Goal: Task Accomplishment & Management: Manage account settings

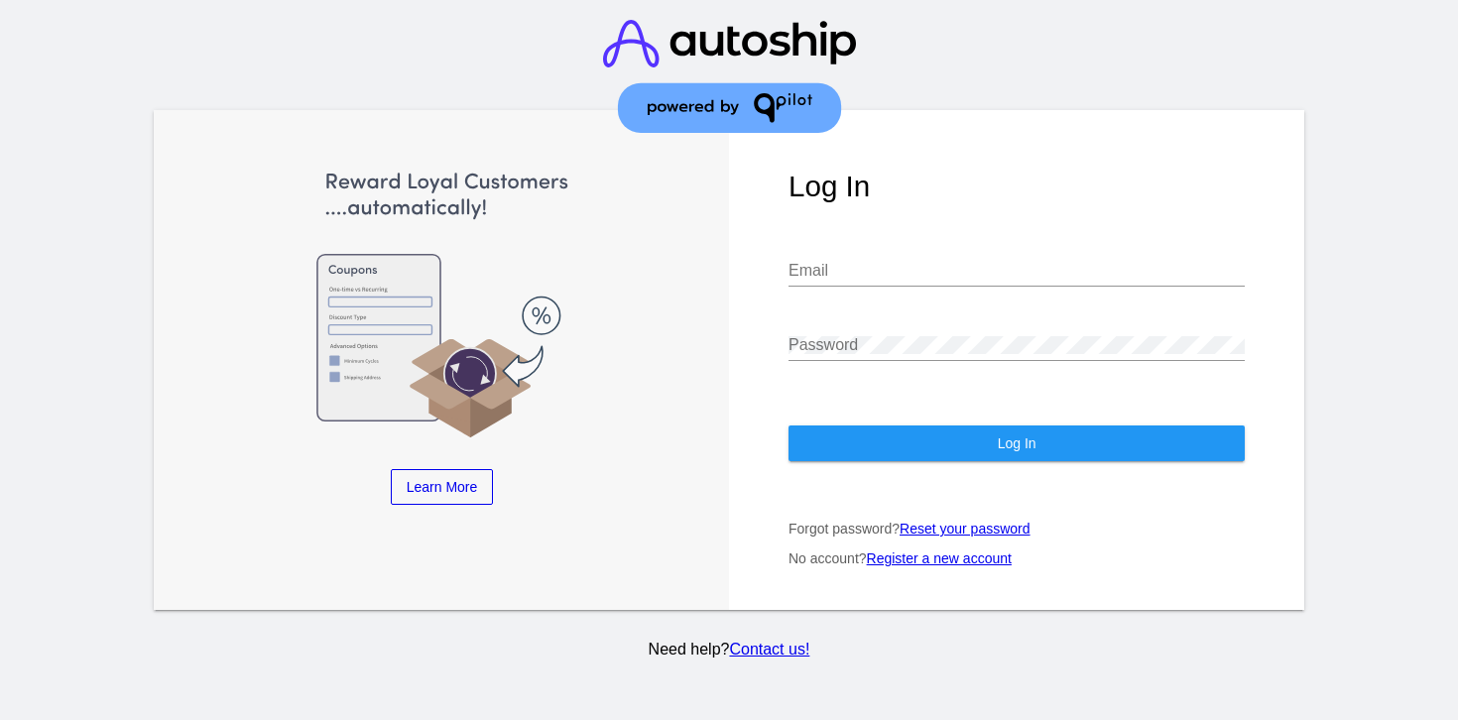
type input "[EMAIL_ADDRESS][DOMAIN_NAME]"
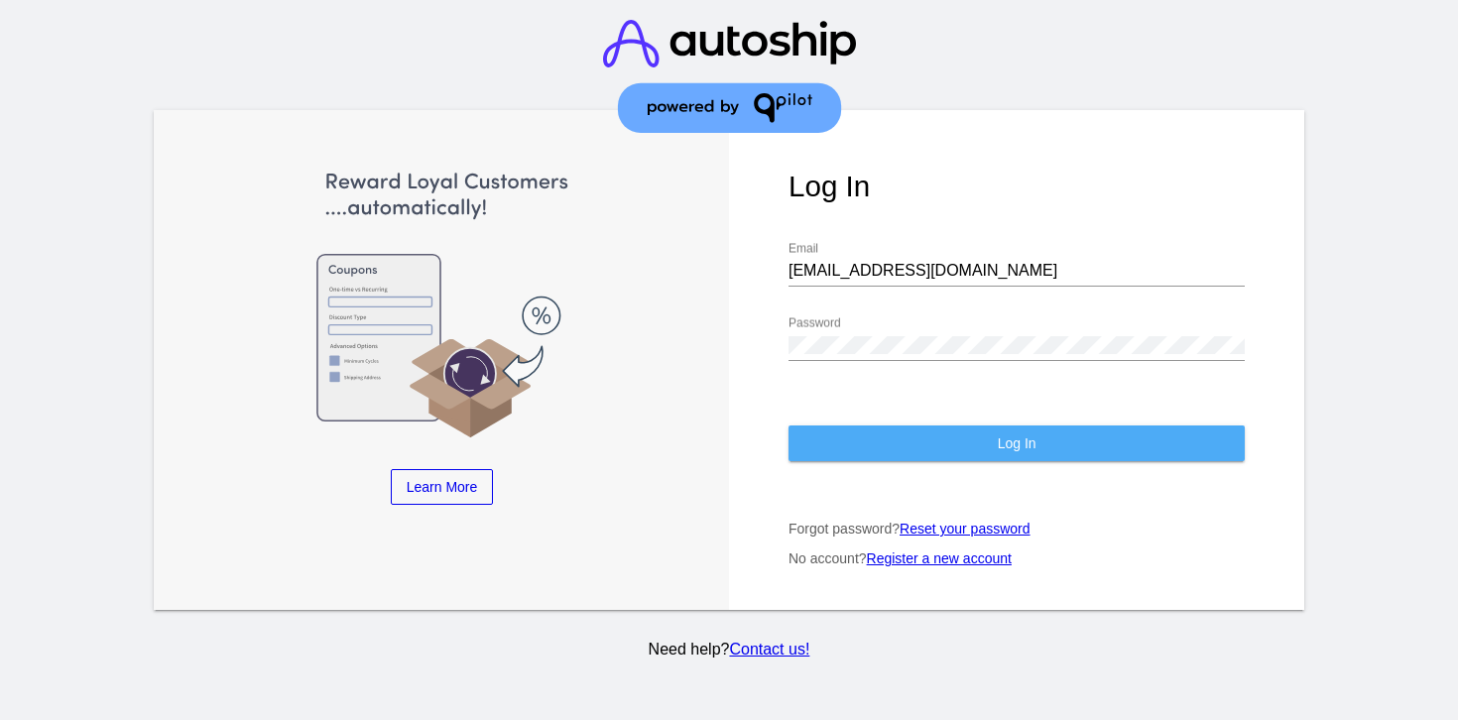
click at [897, 456] on button "Log In" at bounding box center [1016, 443] width 456 height 36
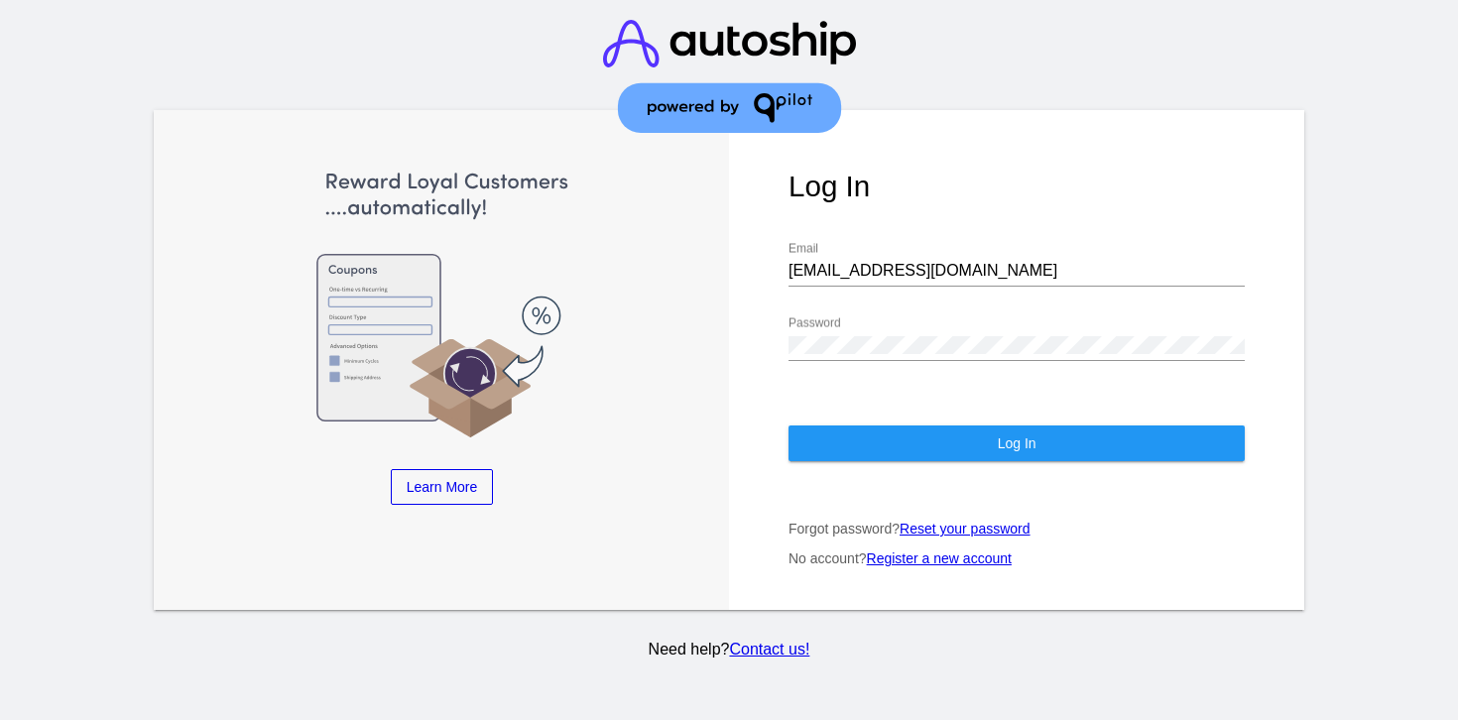
click at [897, 456] on button "Log In" at bounding box center [1016, 443] width 456 height 36
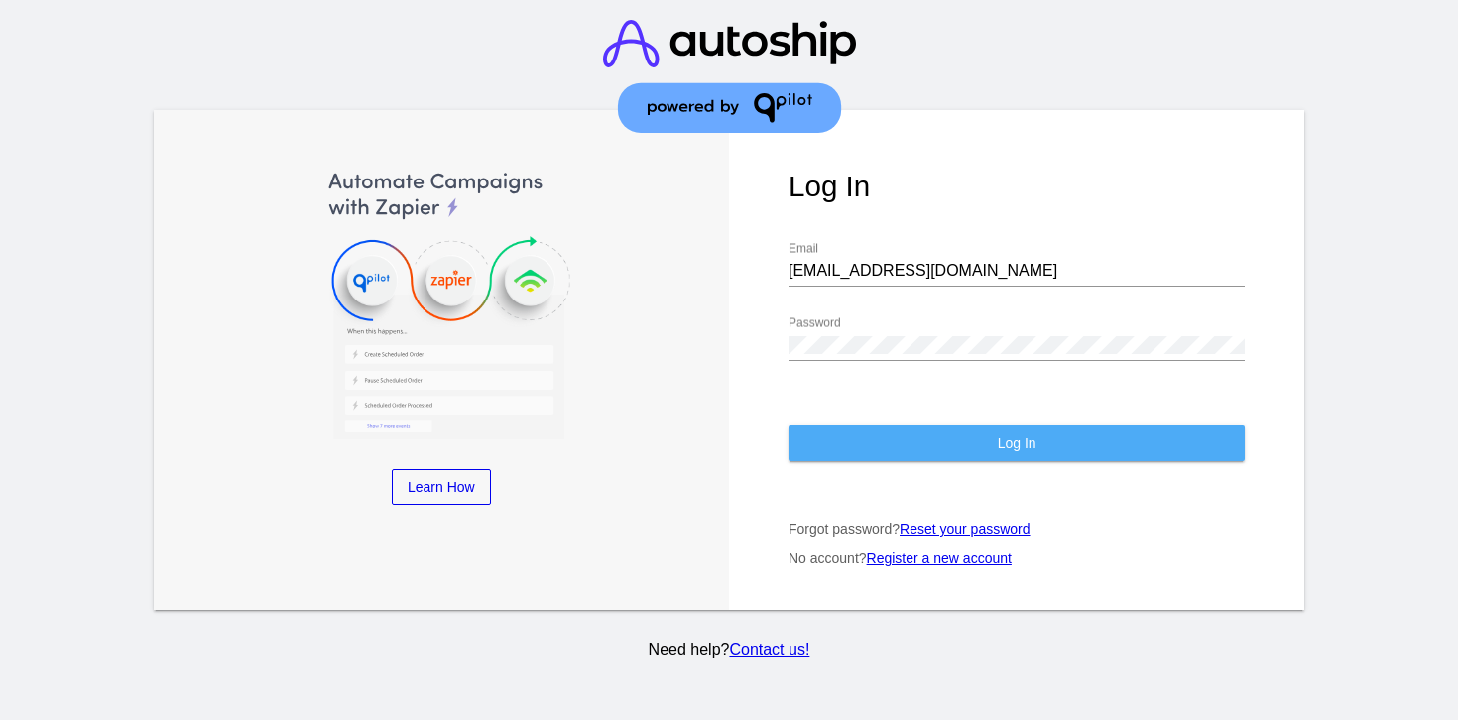
click at [893, 453] on button "Log In" at bounding box center [1016, 443] width 456 height 36
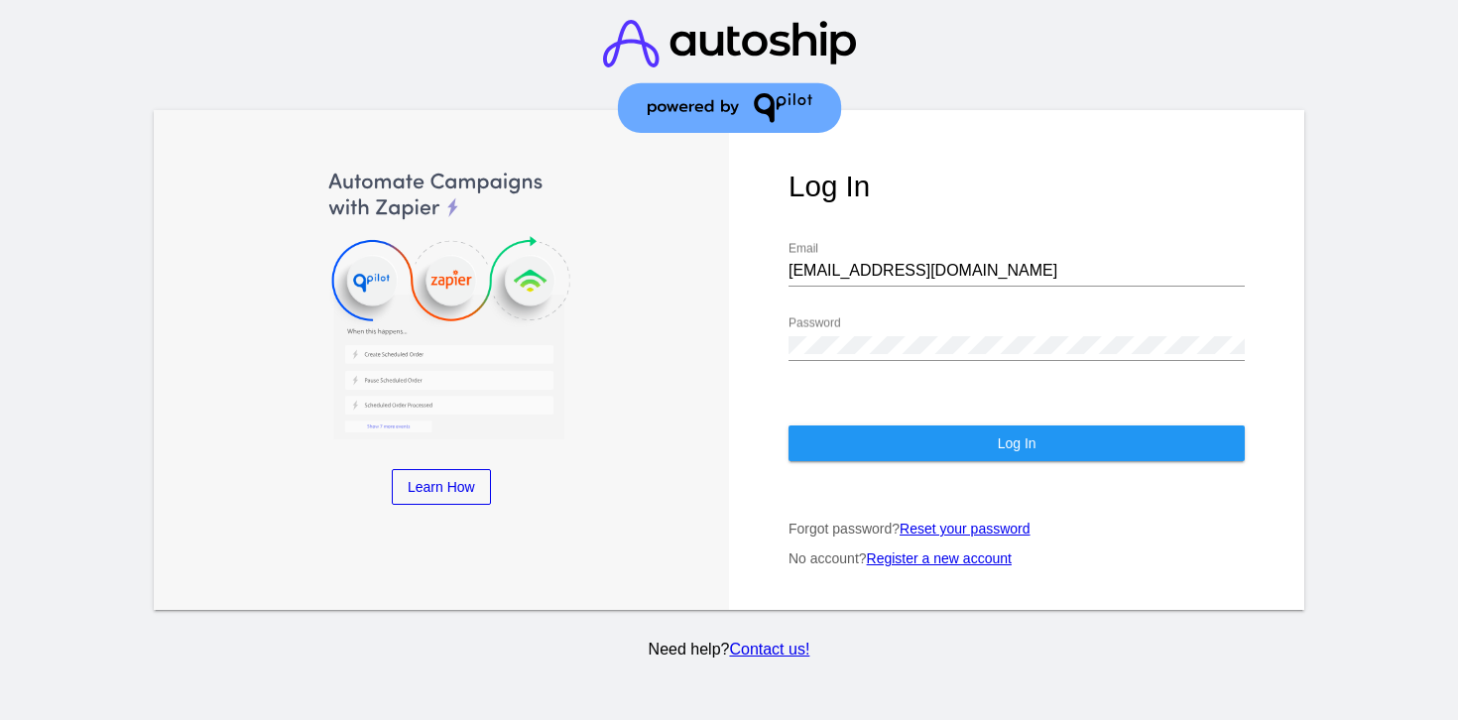
click at [893, 453] on button "Log In" at bounding box center [1016, 443] width 456 height 36
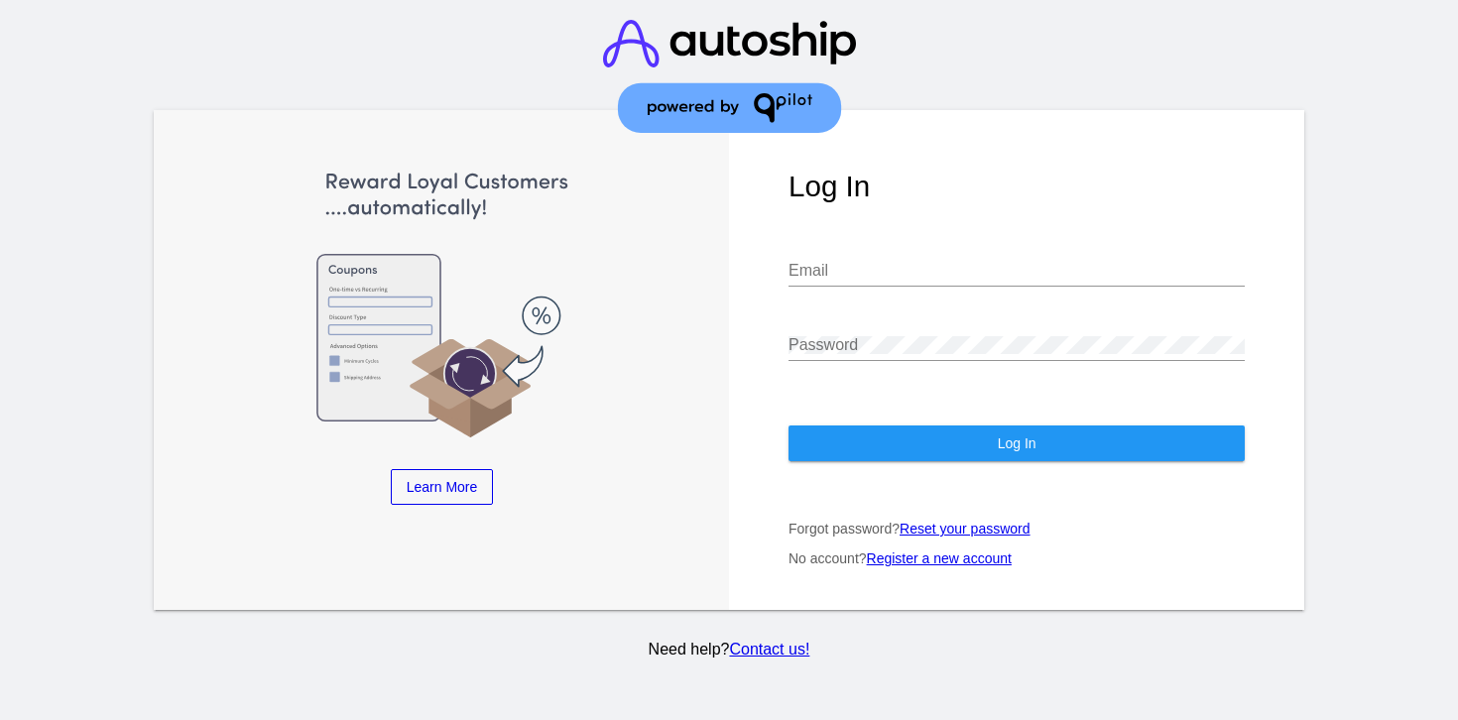
type input "[EMAIL_ADDRESS][DOMAIN_NAME]"
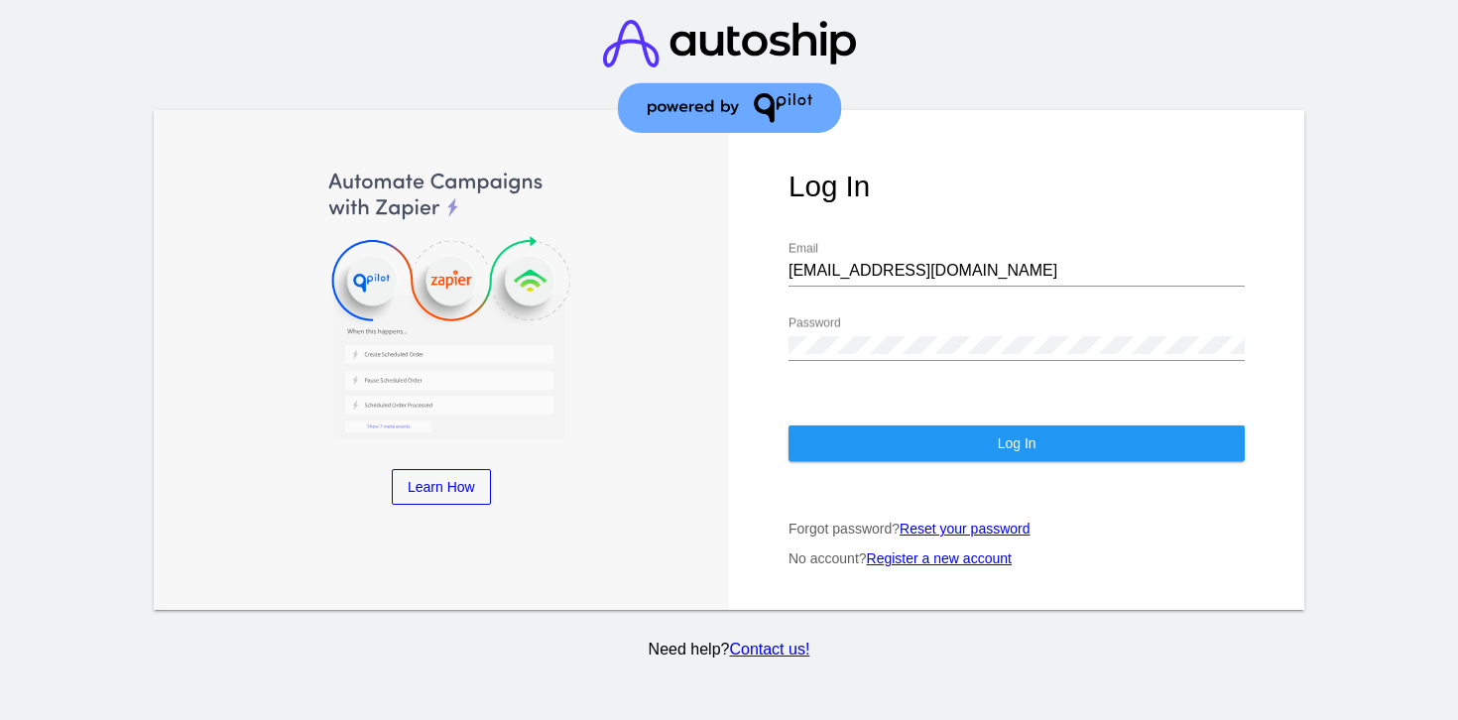
click at [891, 472] on div "Log In [EMAIL_ADDRESS][DOMAIN_NAME] Email Password Log In Forgot password? Rese…" at bounding box center [1016, 360] width 575 height 500
click at [893, 465] on div "Log In [EMAIL_ADDRESS][DOMAIN_NAME] Email Password Log In Forgot password? Rese…" at bounding box center [1016, 360] width 575 height 500
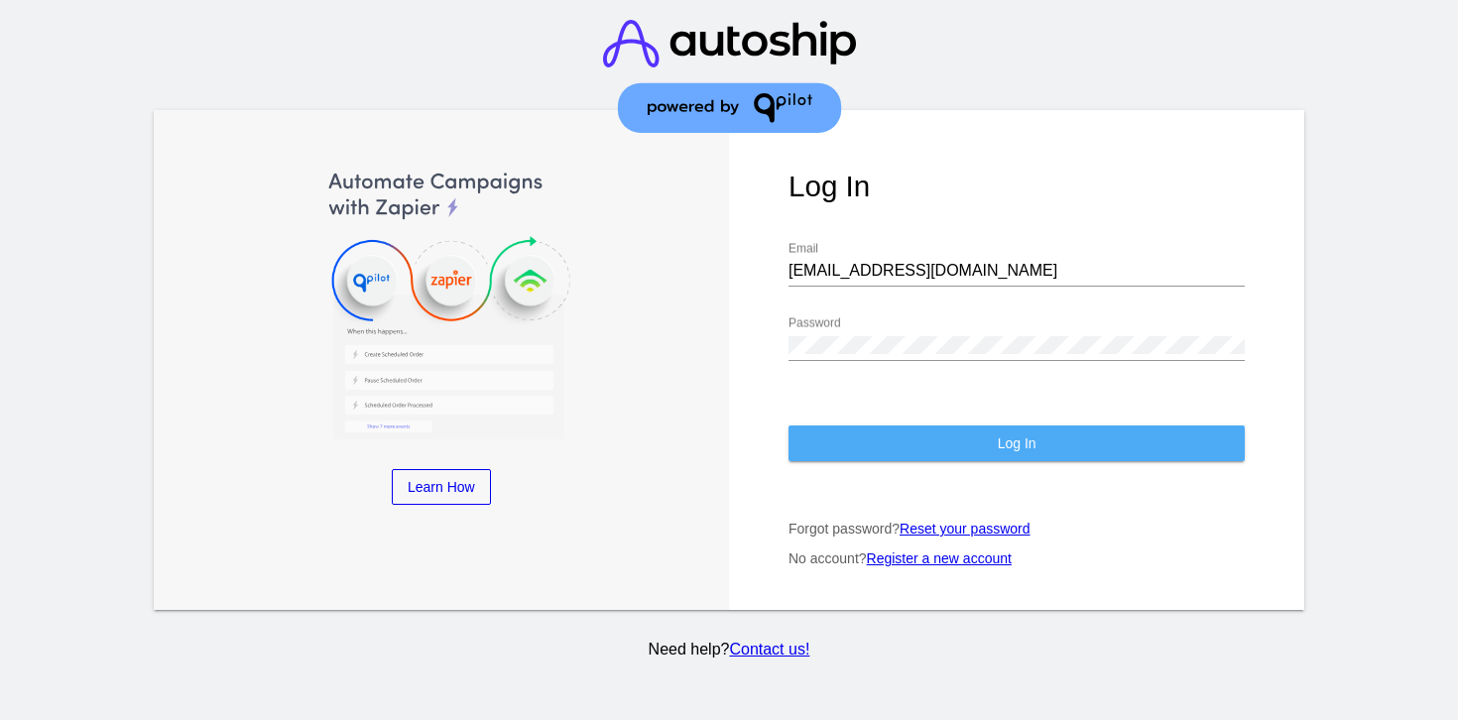
click at [900, 450] on button "Log In" at bounding box center [1016, 443] width 456 height 36
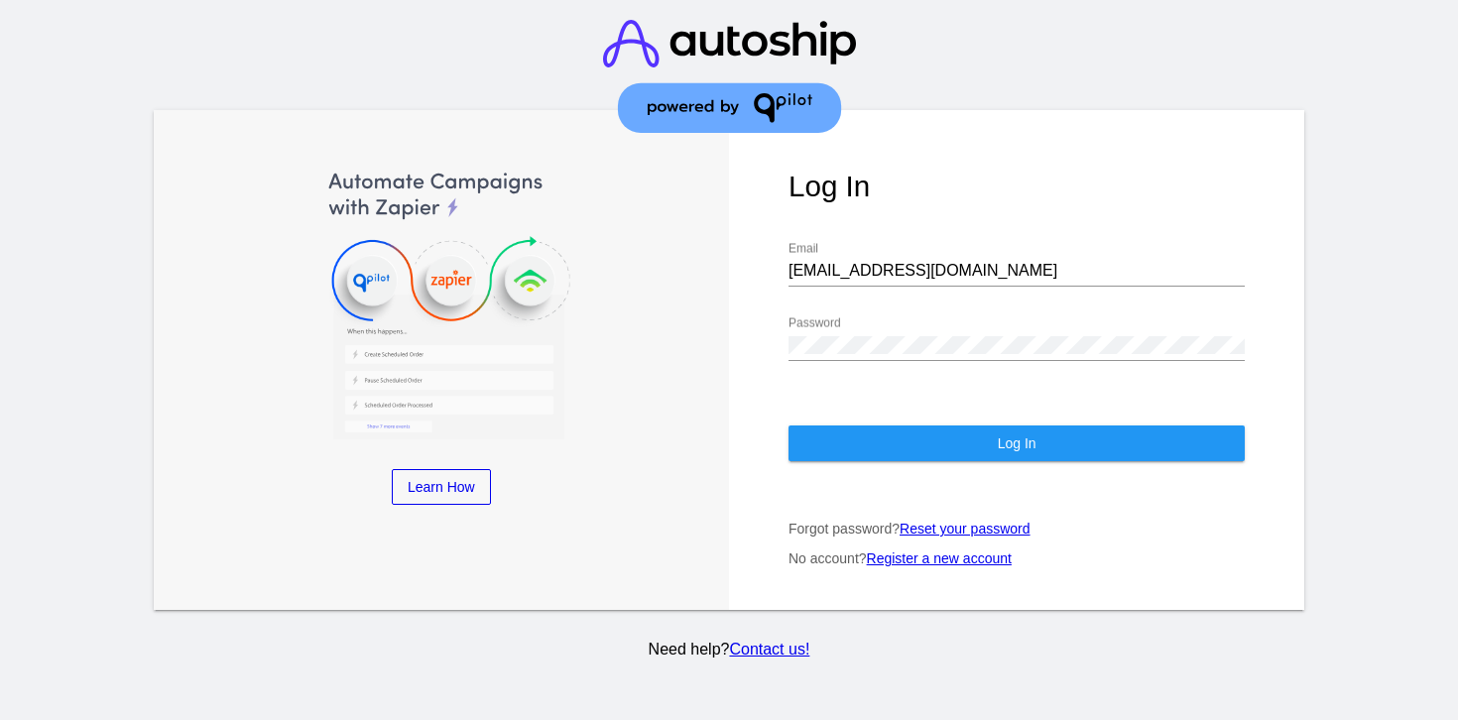
click at [900, 447] on button "Log In" at bounding box center [1016, 443] width 456 height 36
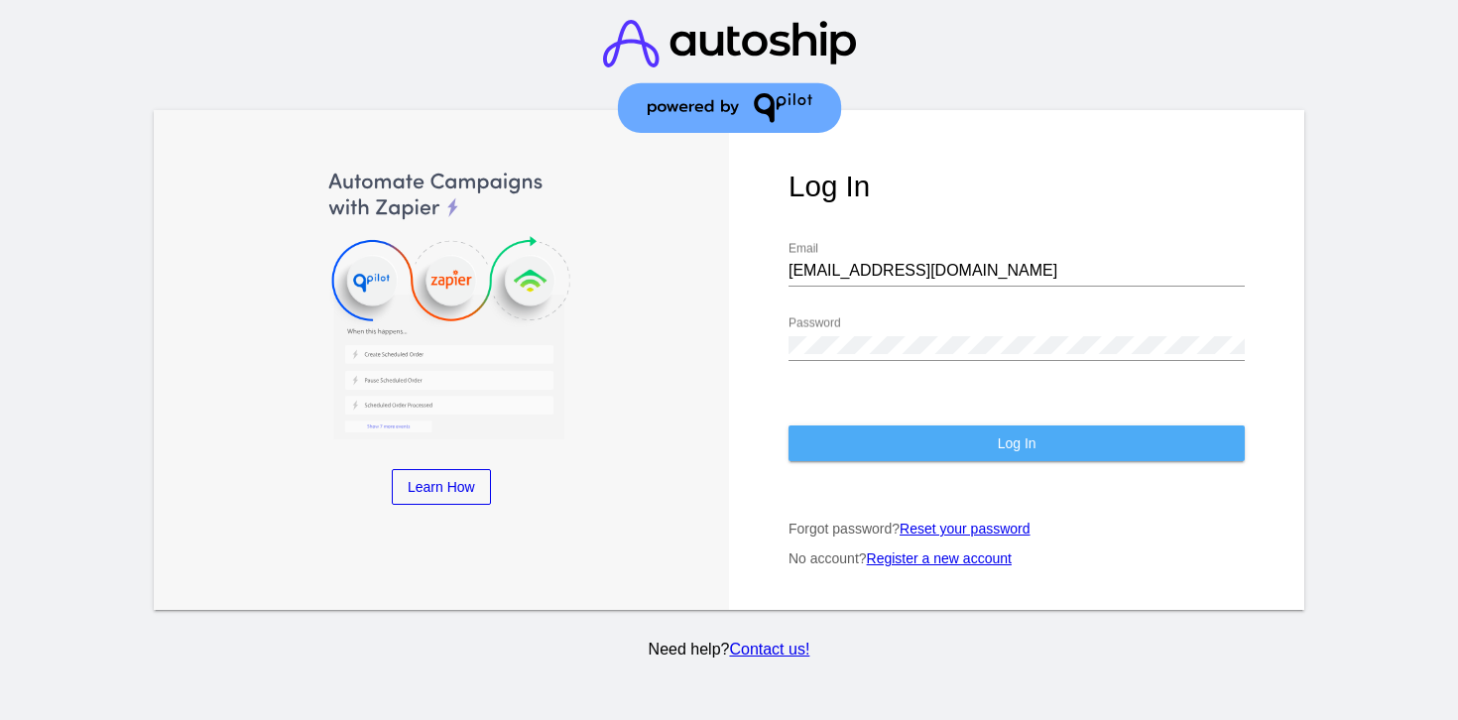
click at [900, 447] on button "Log In" at bounding box center [1016, 443] width 456 height 36
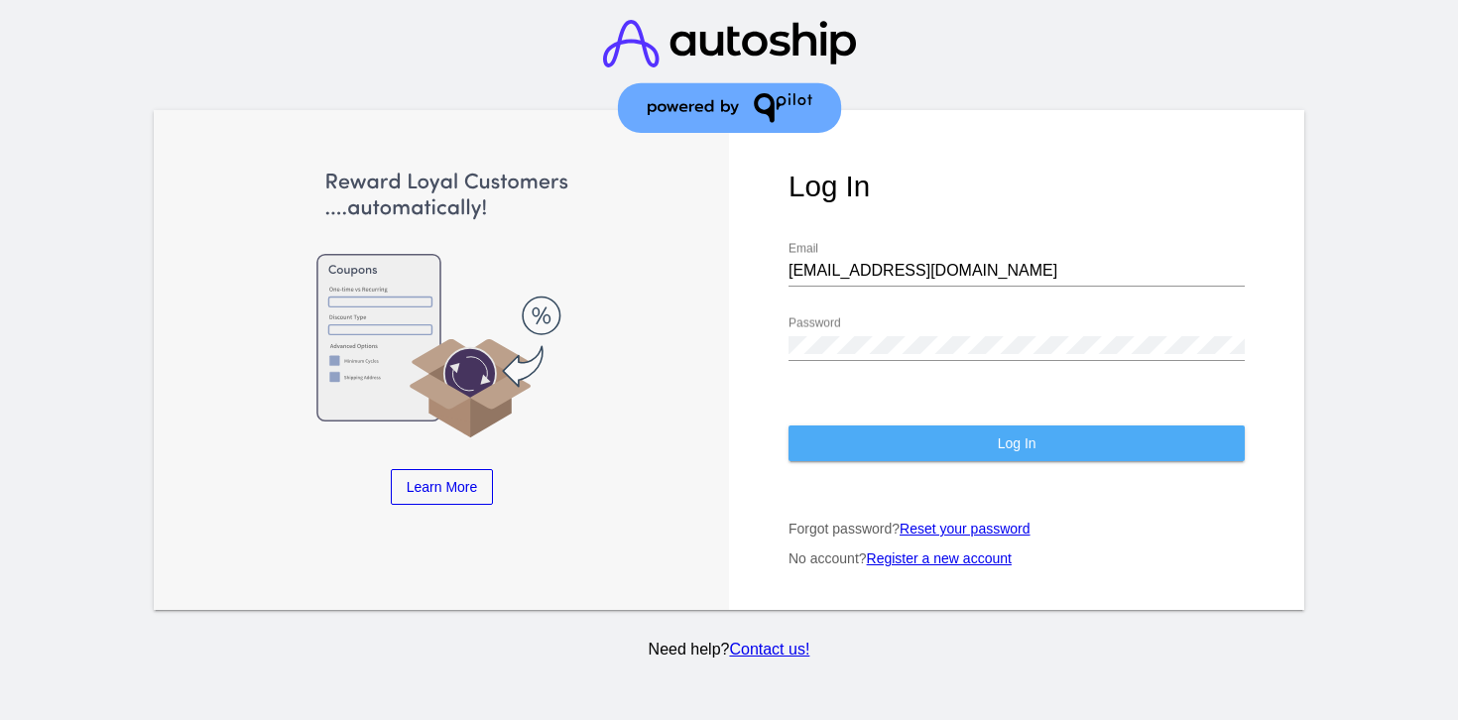
click at [900, 447] on button "Log In" at bounding box center [1016, 443] width 456 height 36
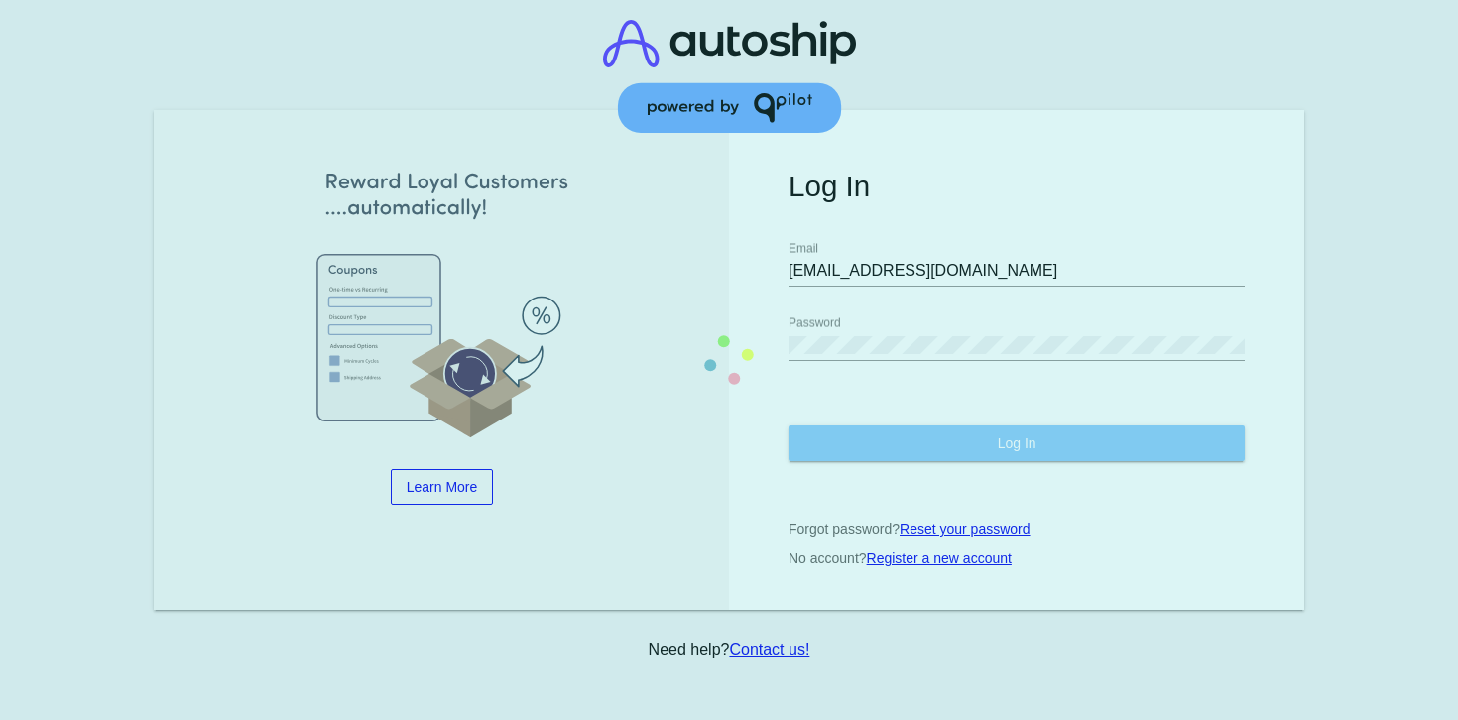
click at [900, 447] on button "Log In" at bounding box center [1016, 443] width 456 height 36
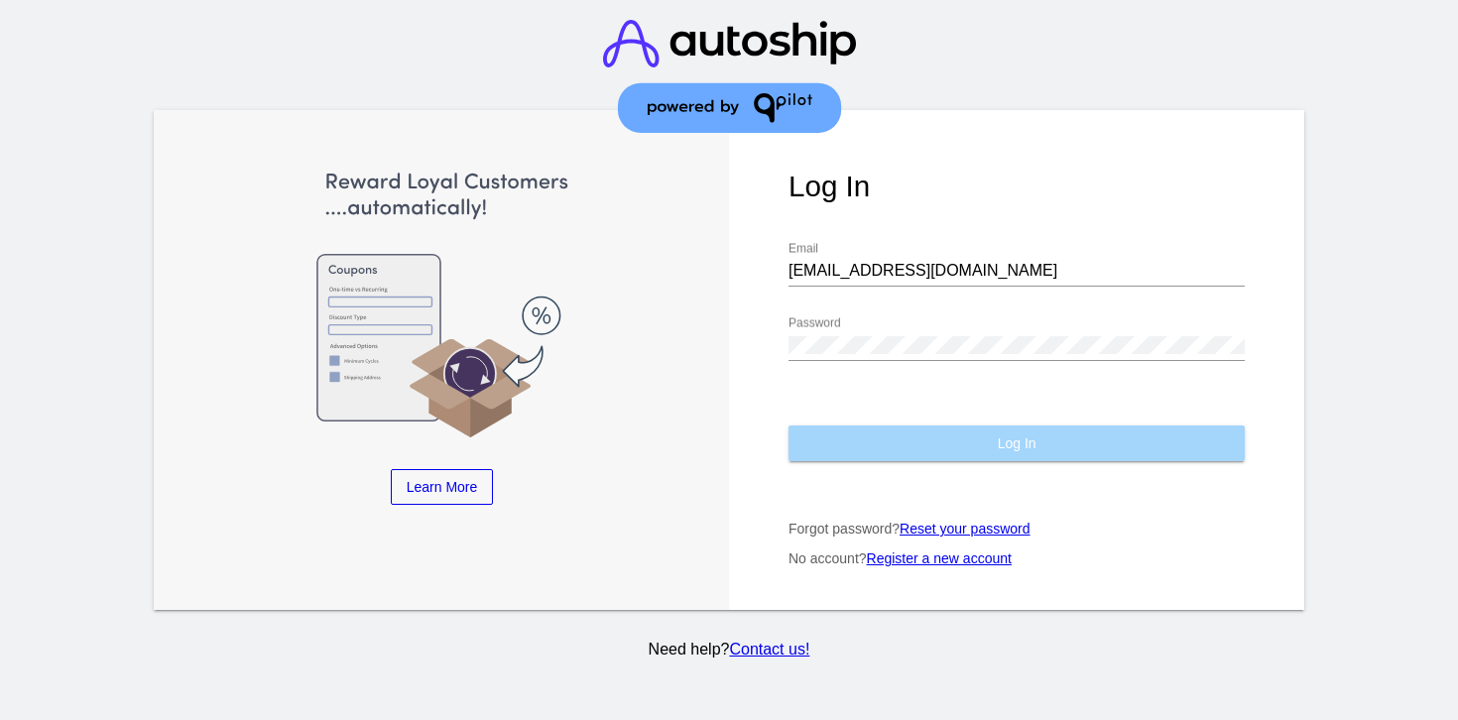
click at [900, 447] on button "Log In" at bounding box center [1016, 443] width 456 height 36
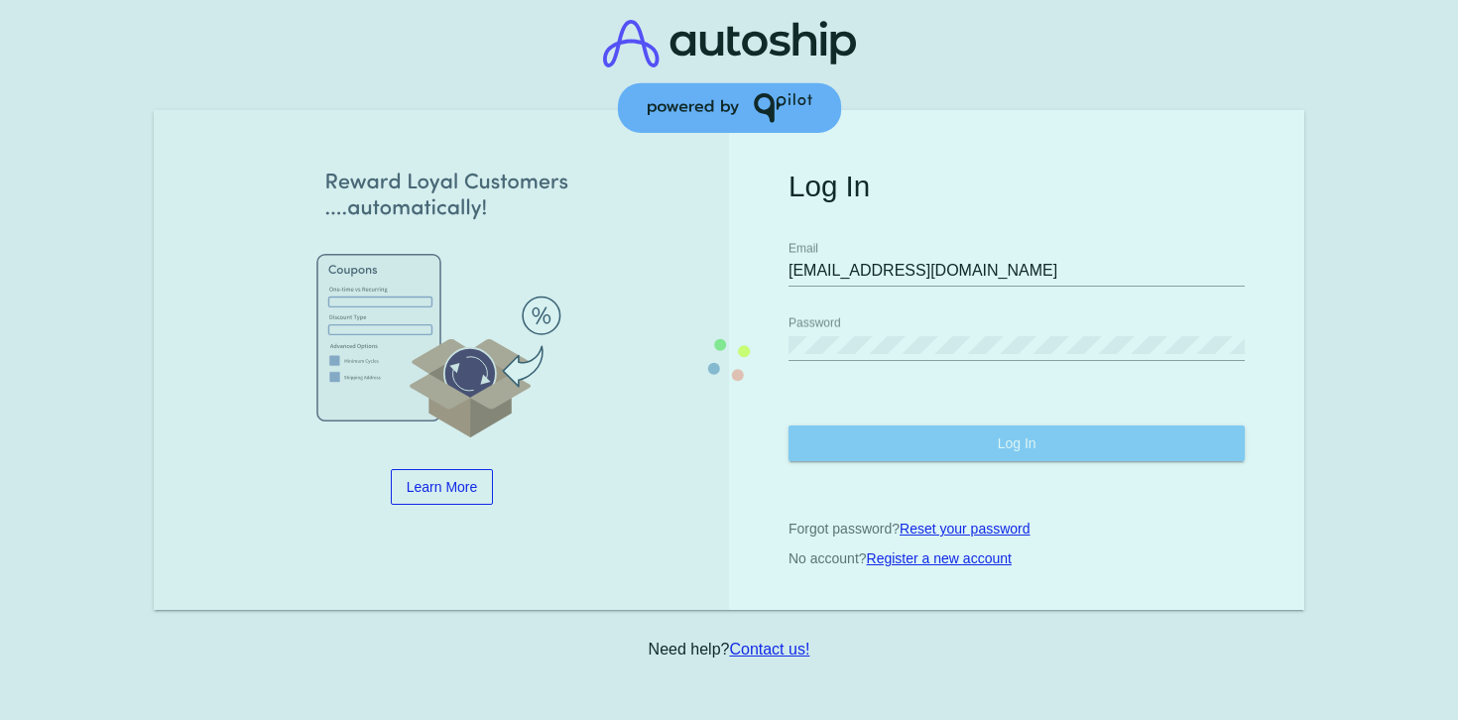
click at [900, 447] on button "Log In" at bounding box center [1016, 443] width 456 height 36
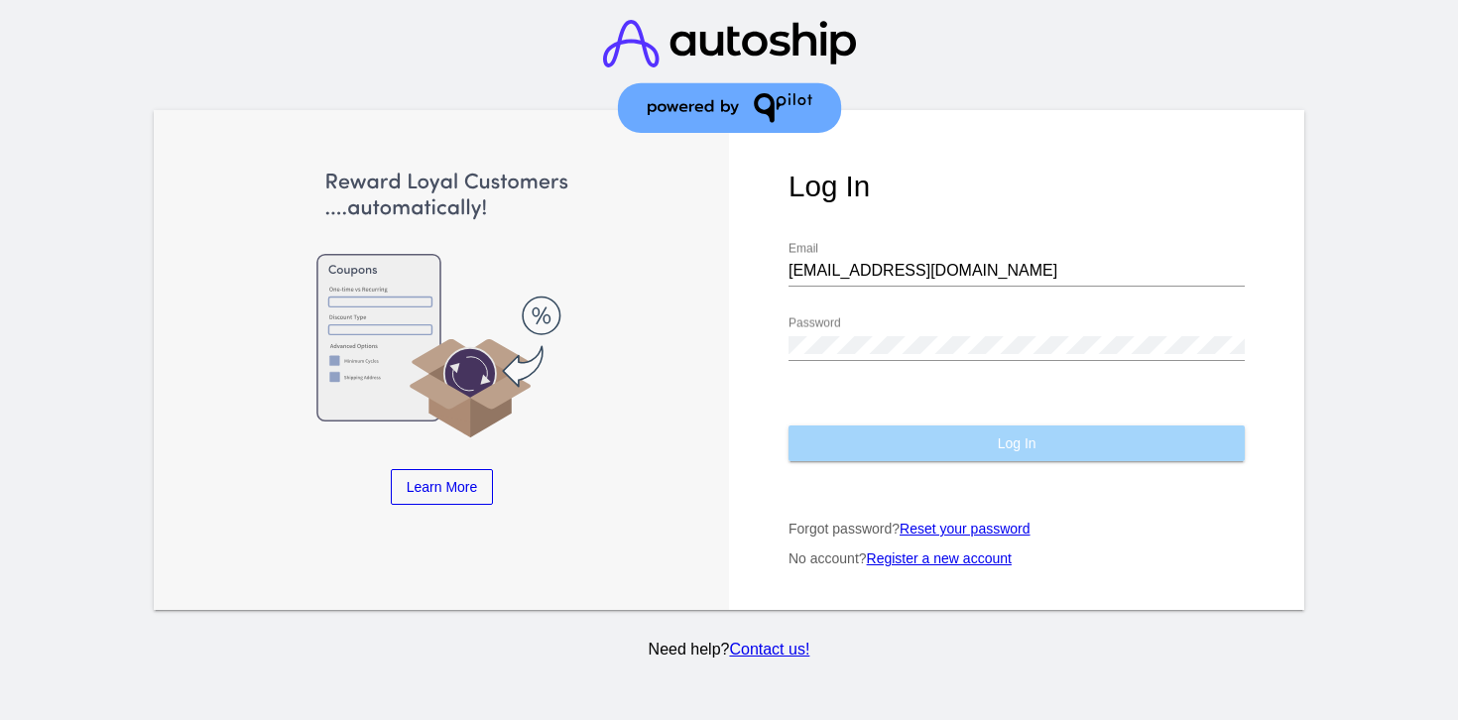
click at [900, 447] on button "Log In" at bounding box center [1016, 443] width 456 height 36
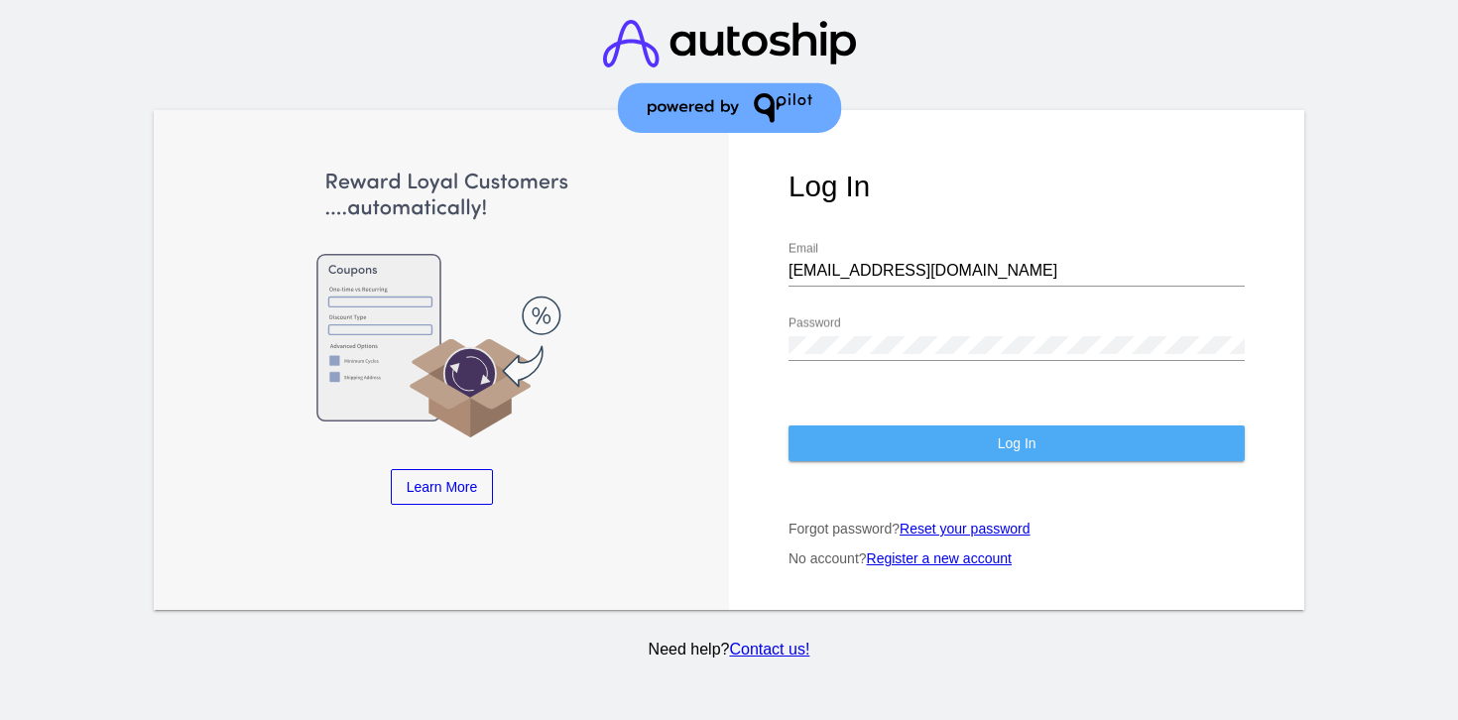
click at [900, 447] on button "Log In" at bounding box center [1016, 443] width 456 height 36
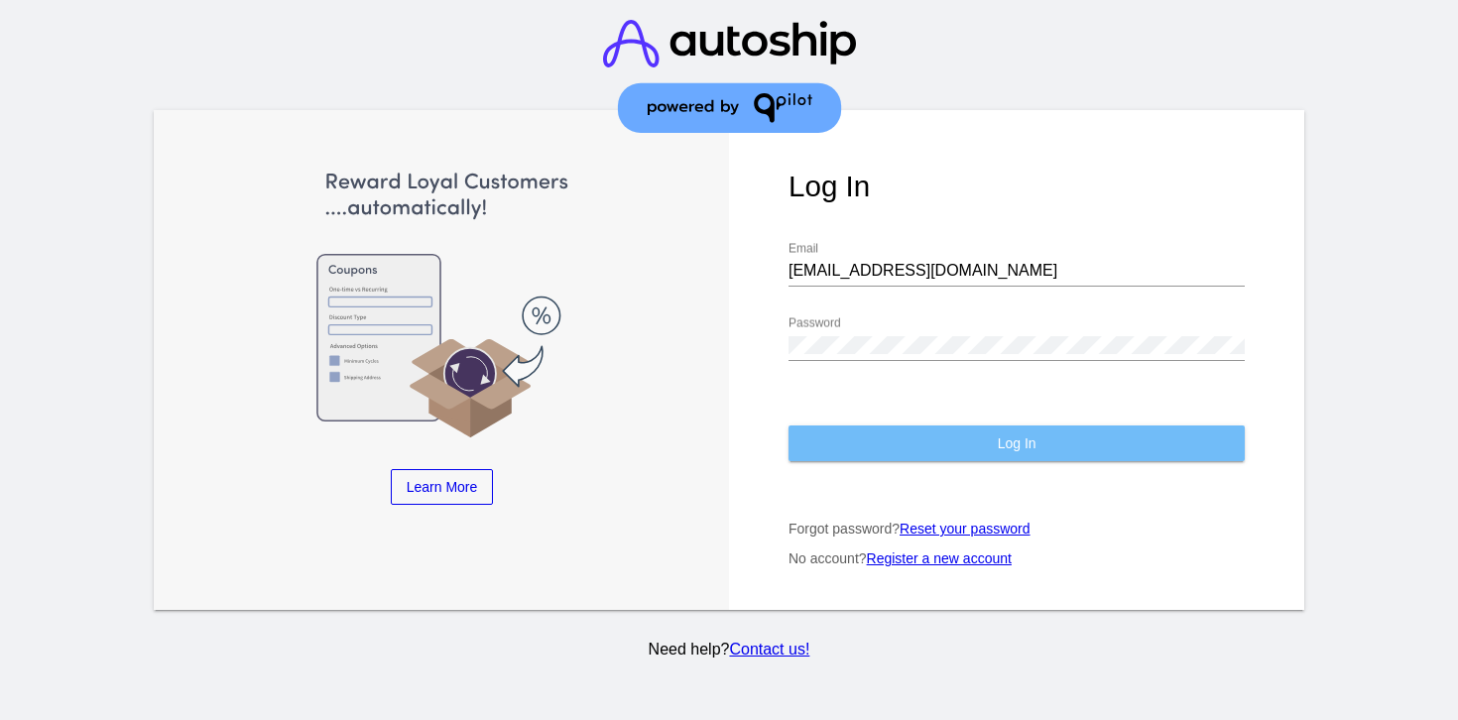
click at [900, 447] on button "Log In" at bounding box center [1016, 443] width 456 height 36
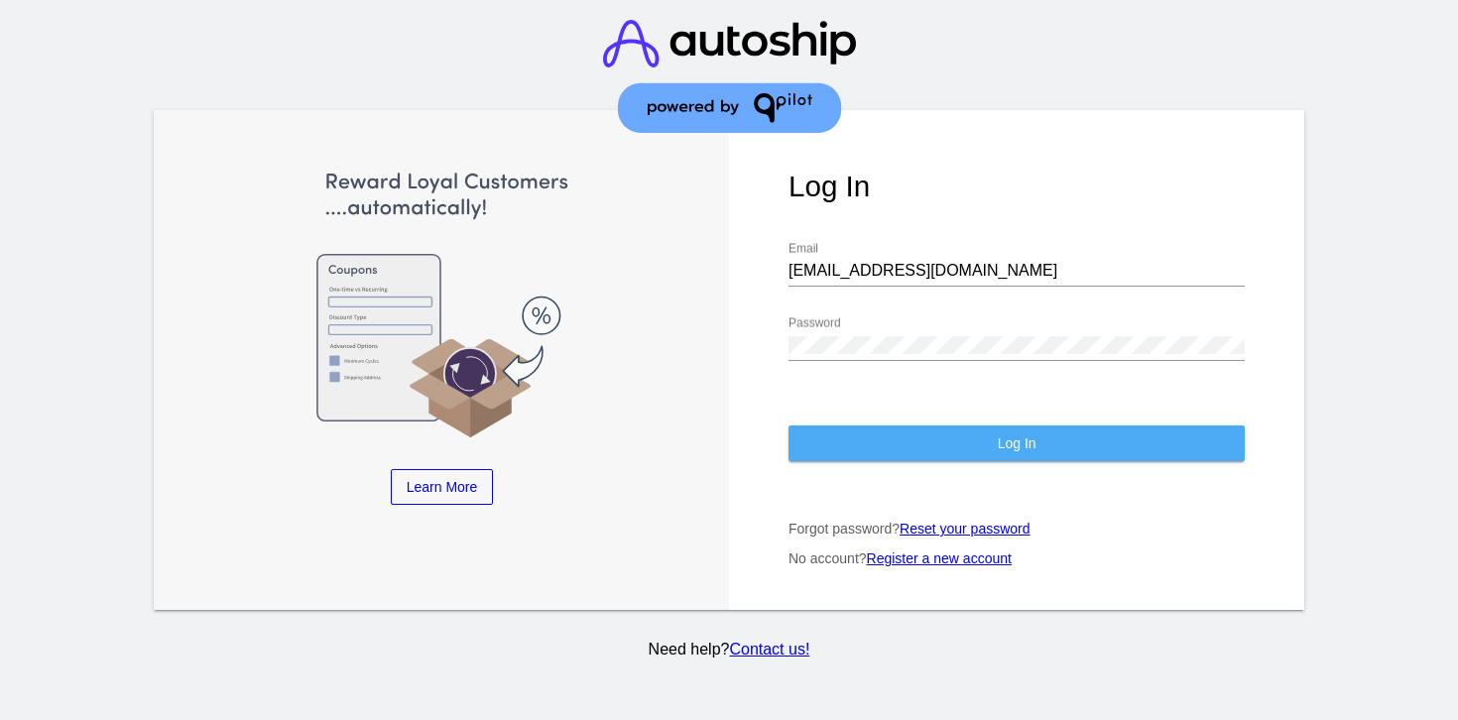
click at [896, 447] on button "Log In" at bounding box center [1016, 443] width 456 height 36
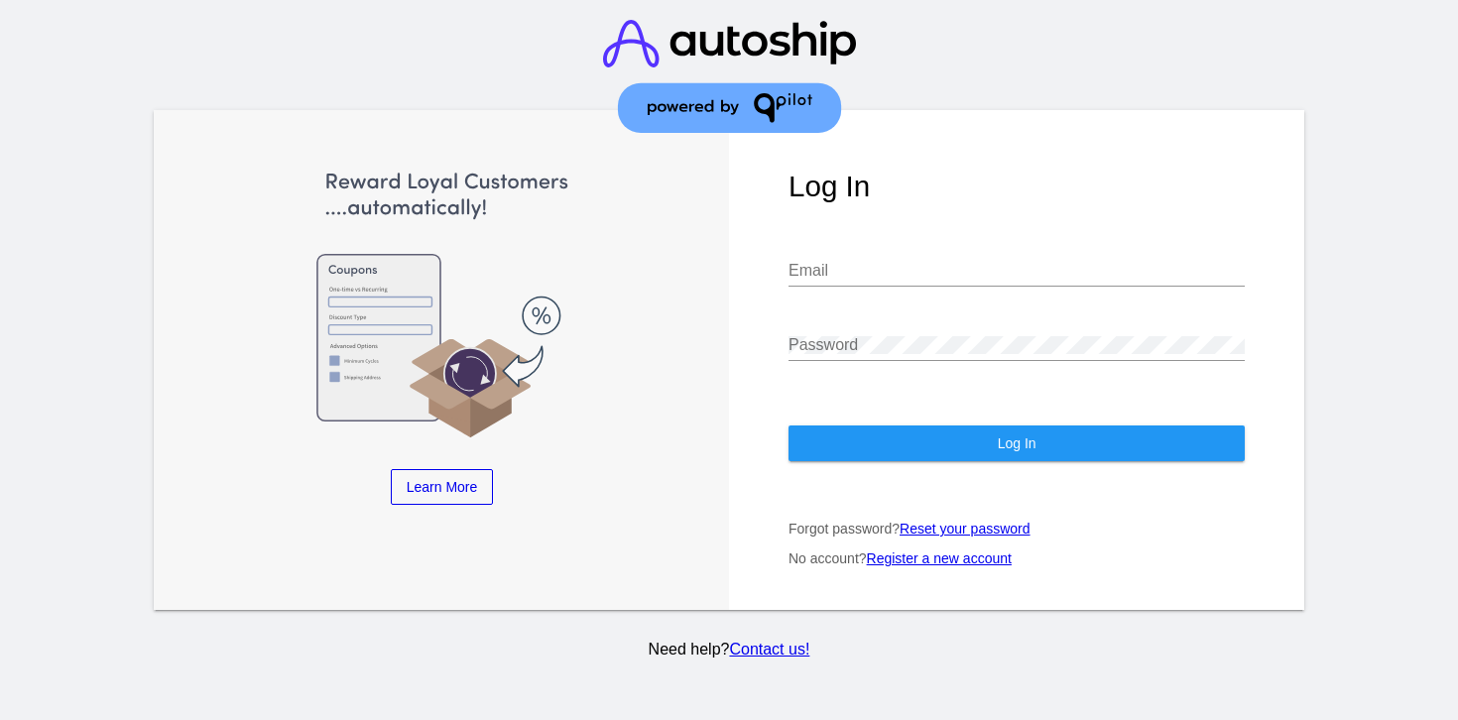
type input "[EMAIL_ADDRESS][DOMAIN_NAME]"
click at [833, 274] on input "[EMAIL_ADDRESS][DOMAIN_NAME]" at bounding box center [1016, 271] width 456 height 18
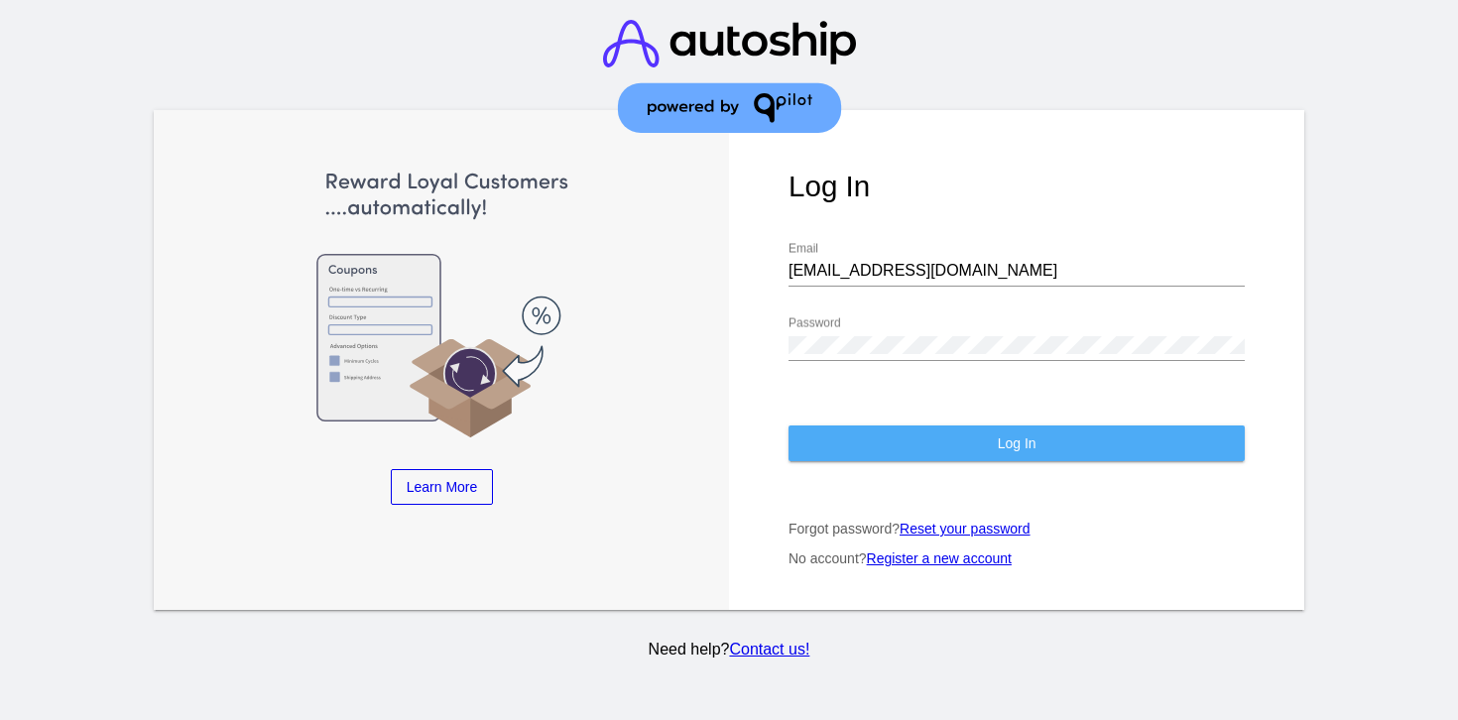
click at [845, 454] on button "Log In" at bounding box center [1016, 443] width 456 height 36
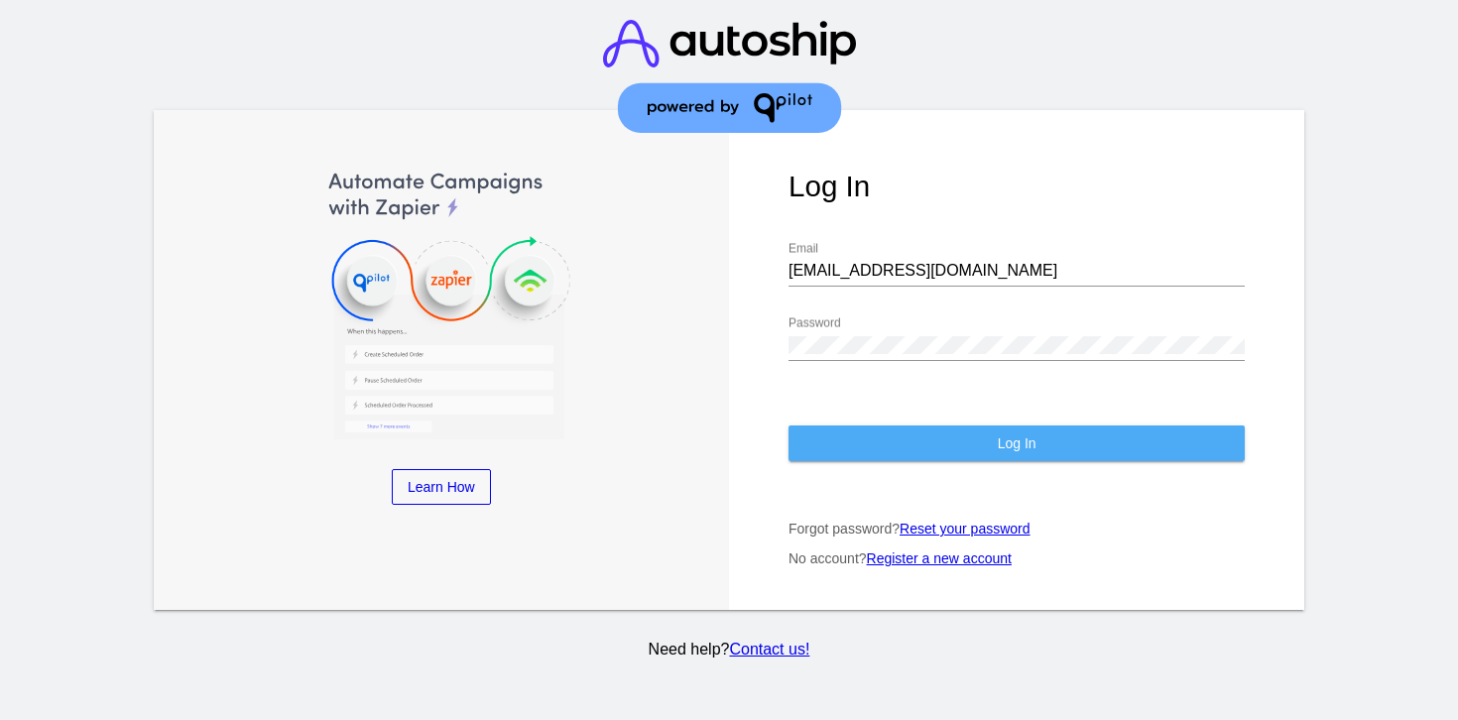
click at [845, 454] on button "Log In" at bounding box center [1016, 443] width 456 height 36
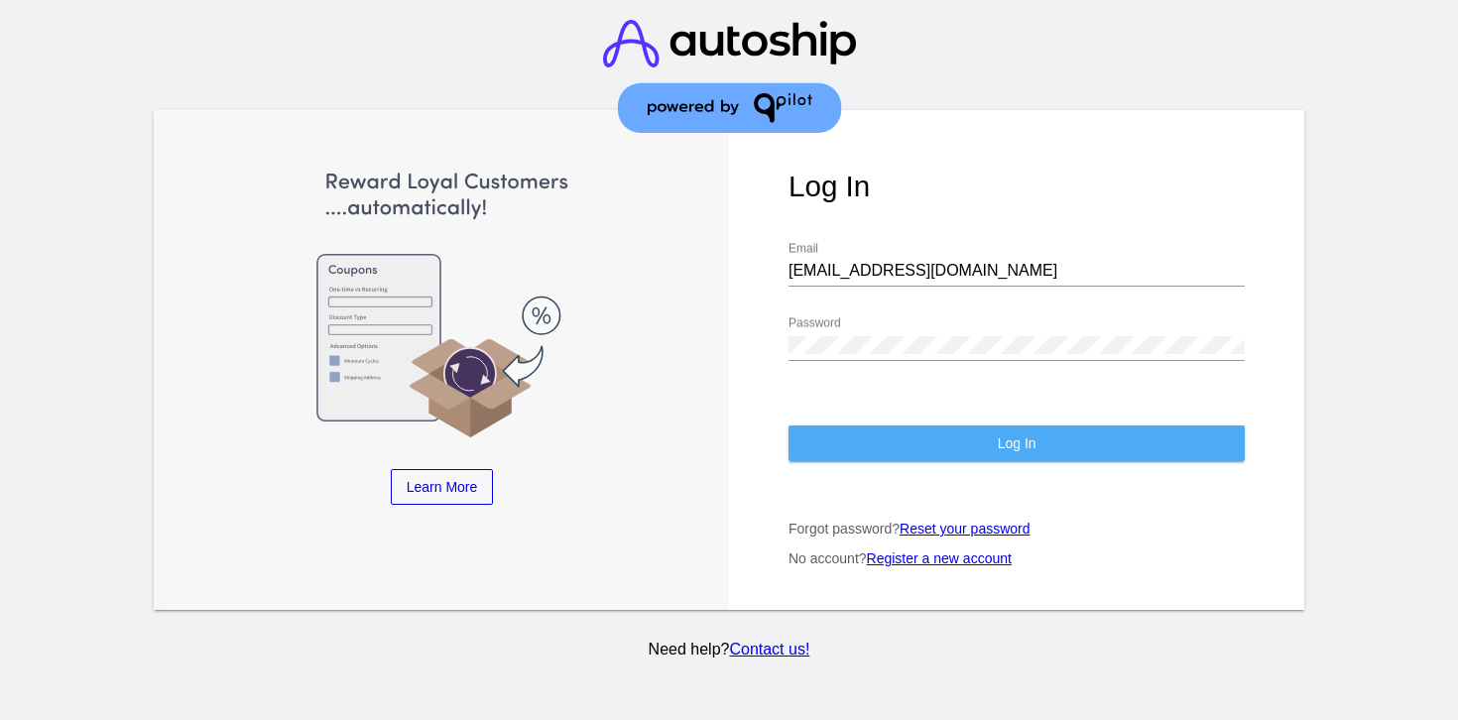
click at [854, 454] on button "Log In" at bounding box center [1016, 443] width 456 height 36
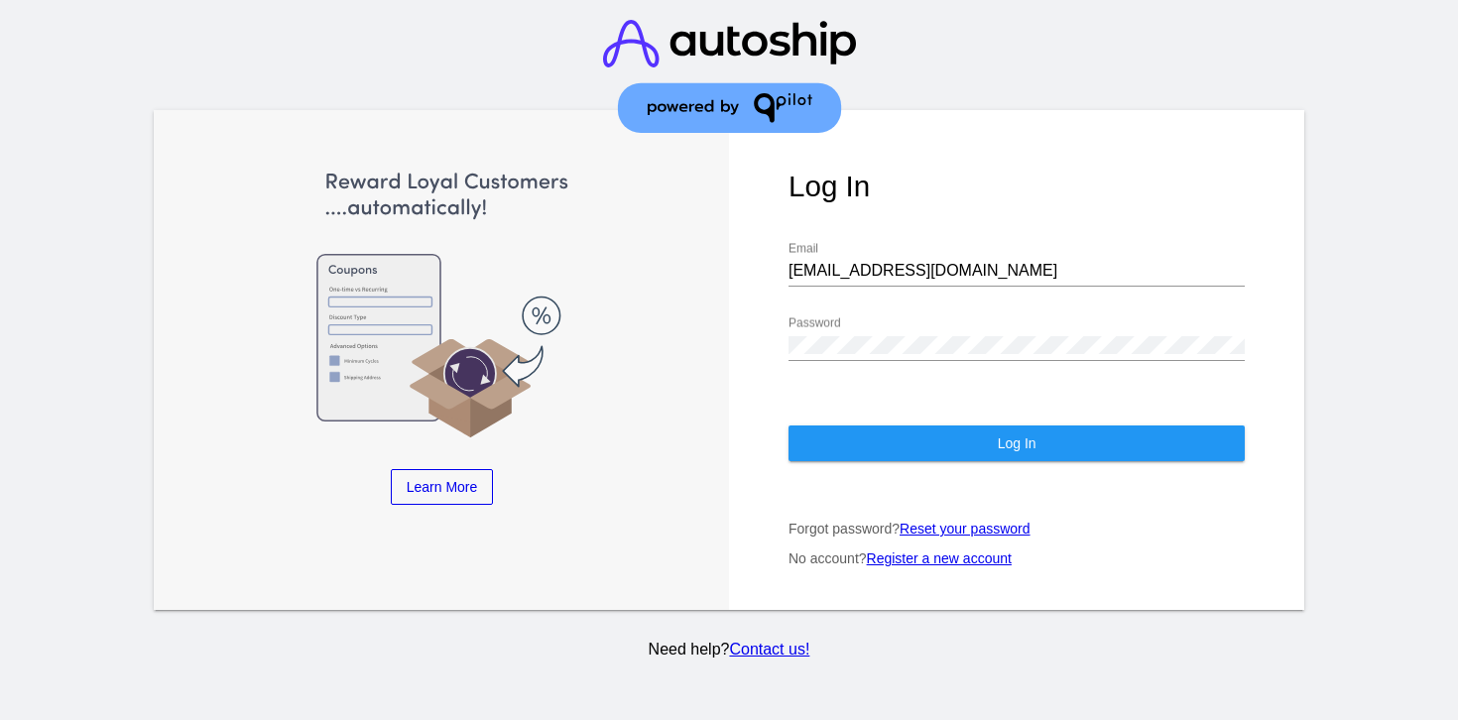
click at [854, 454] on button "Log In" at bounding box center [1016, 443] width 456 height 36
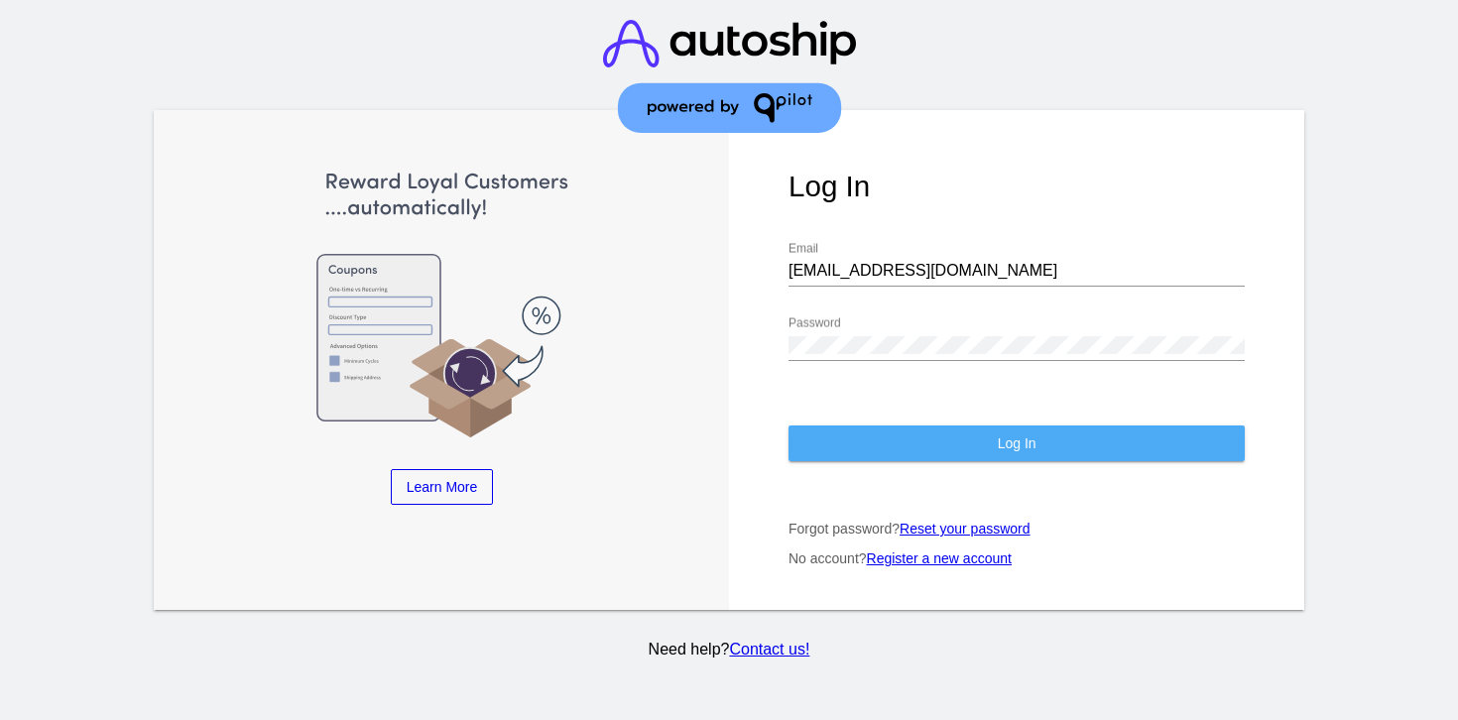
click at [854, 454] on button "Log In" at bounding box center [1016, 443] width 456 height 36
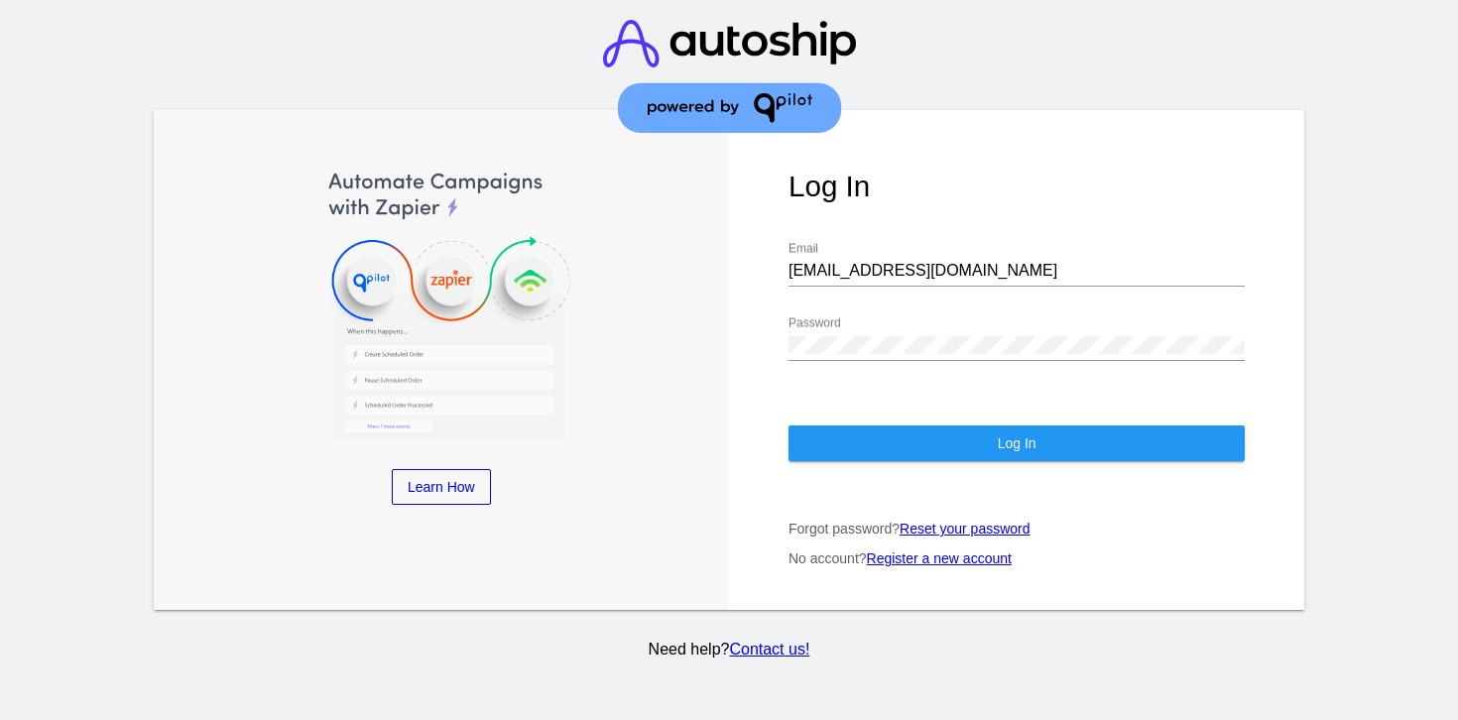
click at [854, 454] on button "Log In" at bounding box center [1016, 443] width 456 height 36
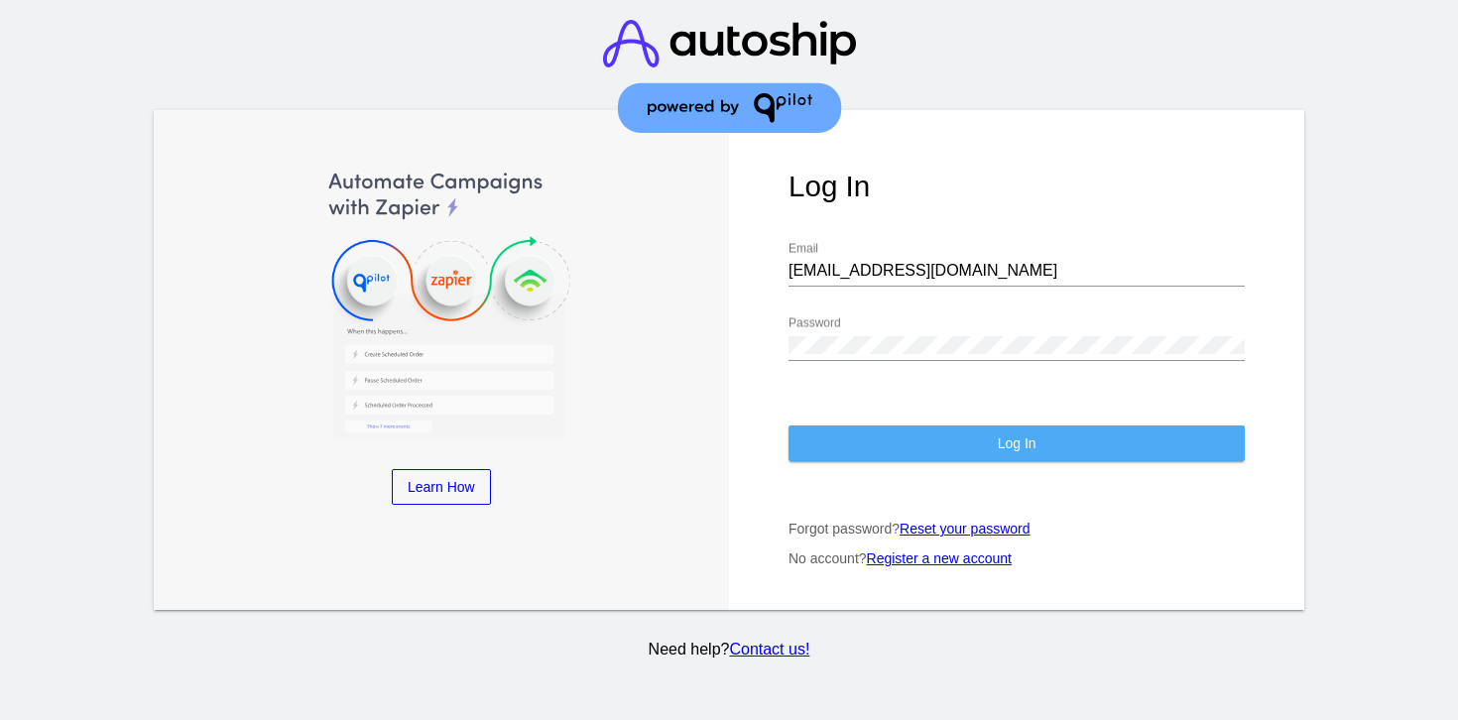
click at [854, 454] on button "Log In" at bounding box center [1016, 443] width 456 height 36
click at [852, 452] on button "Log In" at bounding box center [1016, 443] width 456 height 36
click at [848, 451] on button "Log In" at bounding box center [1016, 443] width 456 height 36
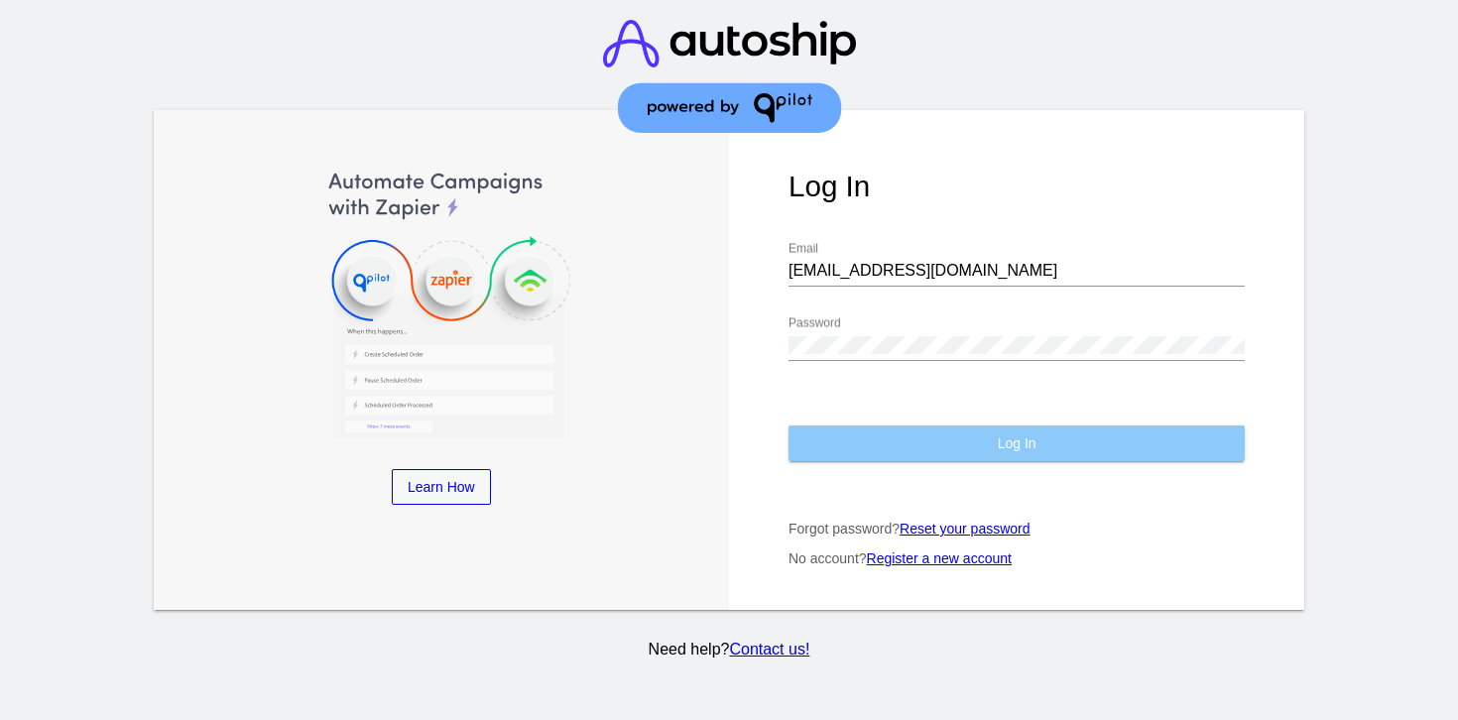
click at [848, 451] on button "Log In" at bounding box center [1016, 443] width 456 height 36
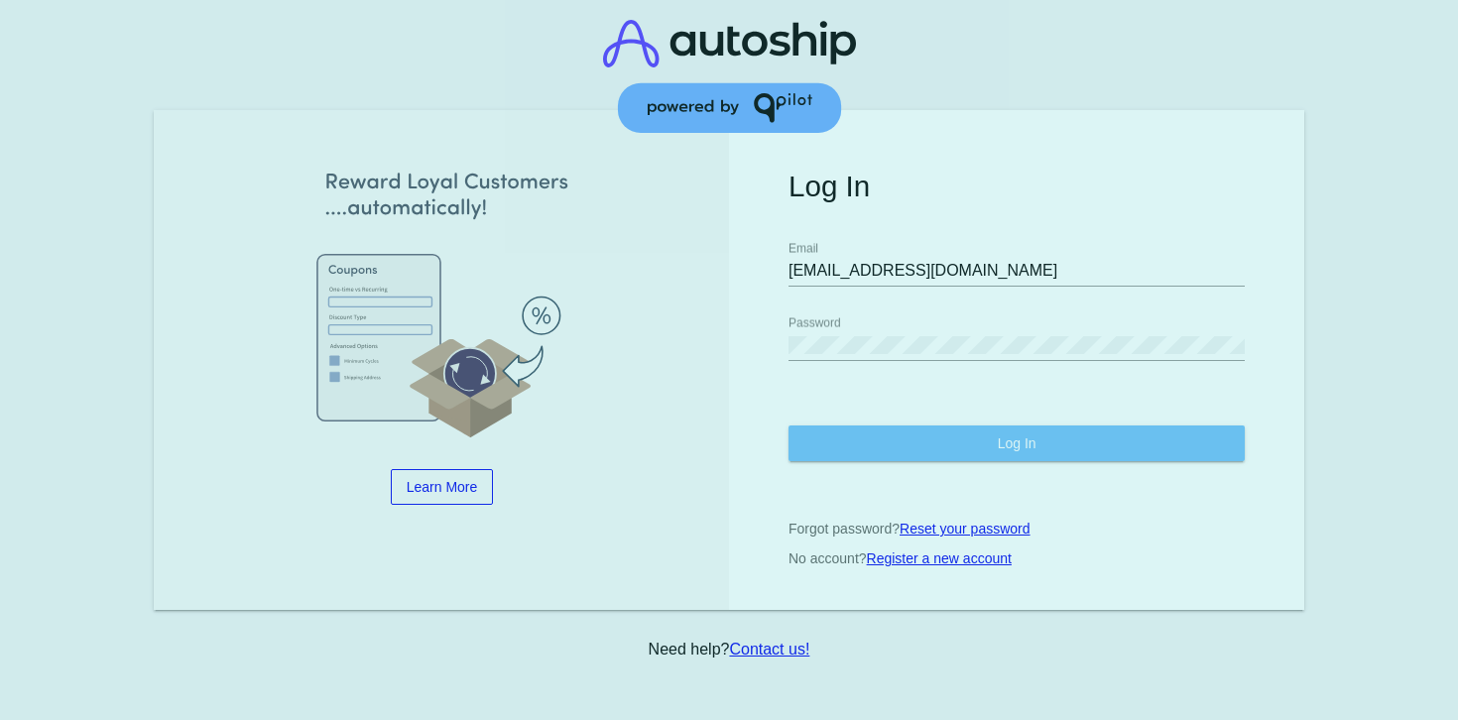
click at [848, 451] on button "Log In" at bounding box center [1016, 443] width 456 height 36
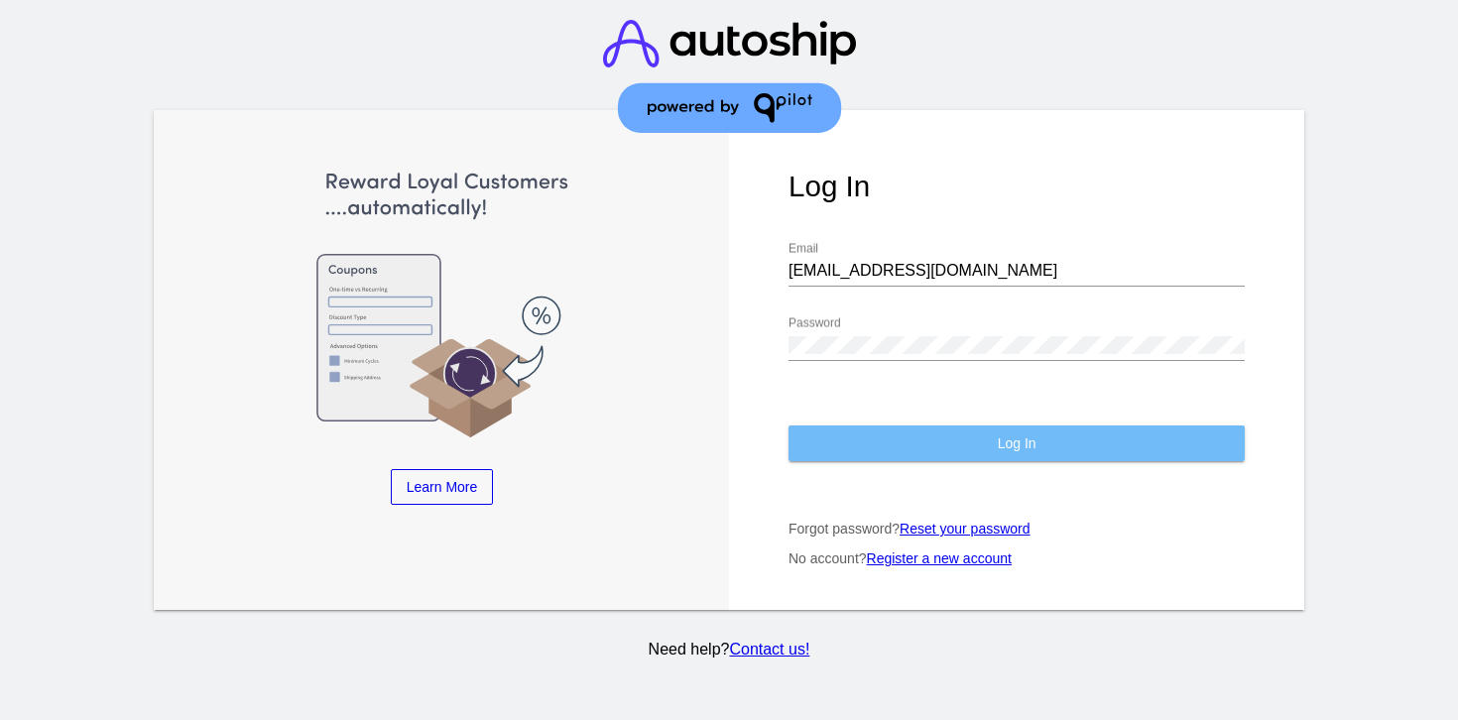
click at [848, 451] on button "Log In" at bounding box center [1016, 443] width 456 height 36
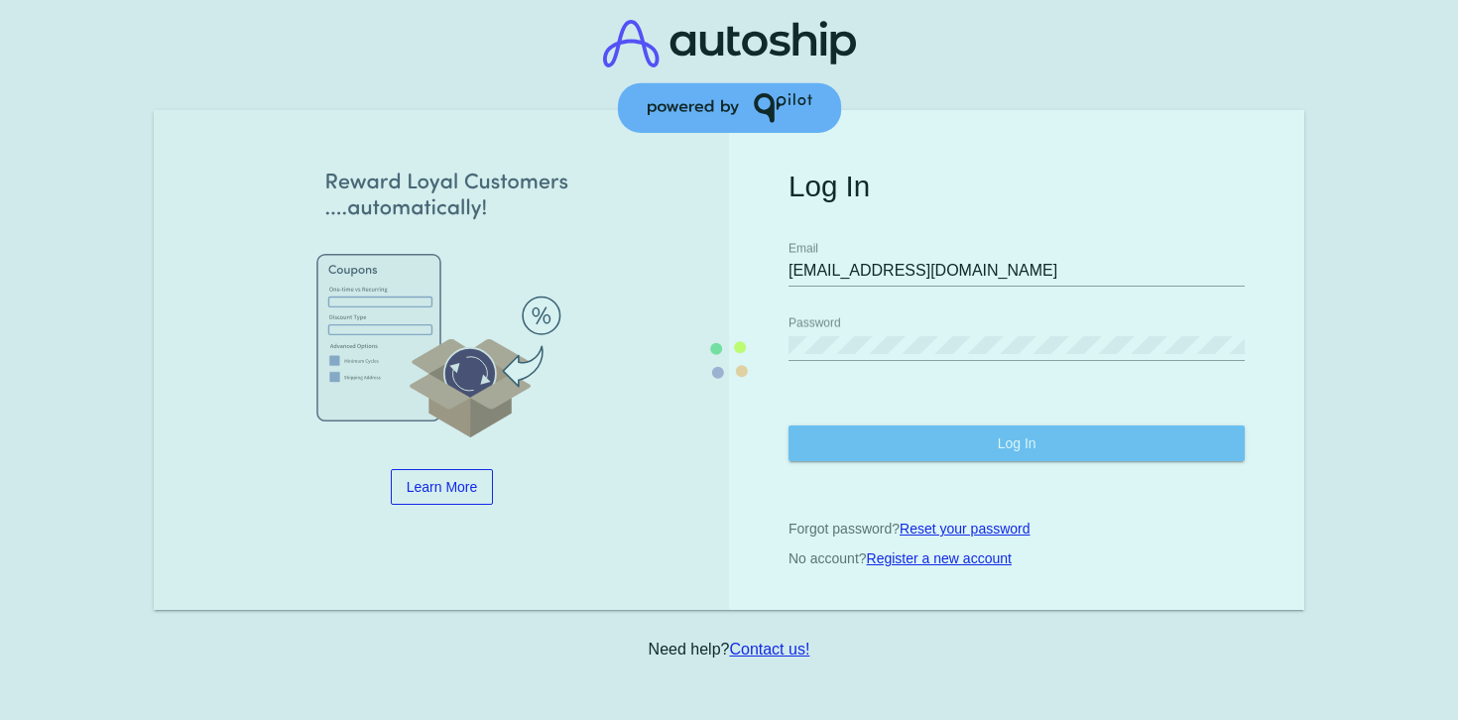
click at [848, 451] on button "Log In" at bounding box center [1016, 443] width 456 height 36
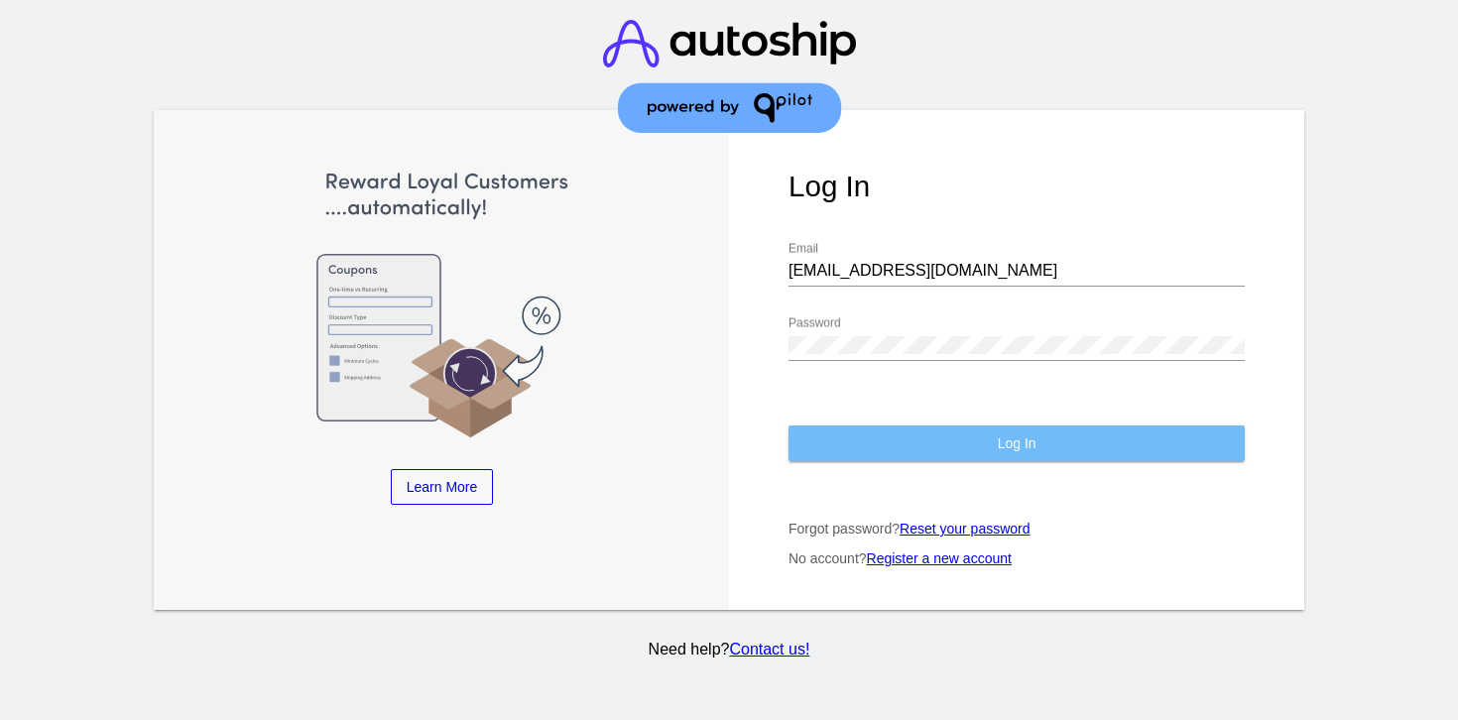
click at [848, 451] on button "Log In" at bounding box center [1016, 443] width 456 height 36
drag, startPoint x: 848, startPoint y: 451, endPoint x: 839, endPoint y: 444, distance: 11.3
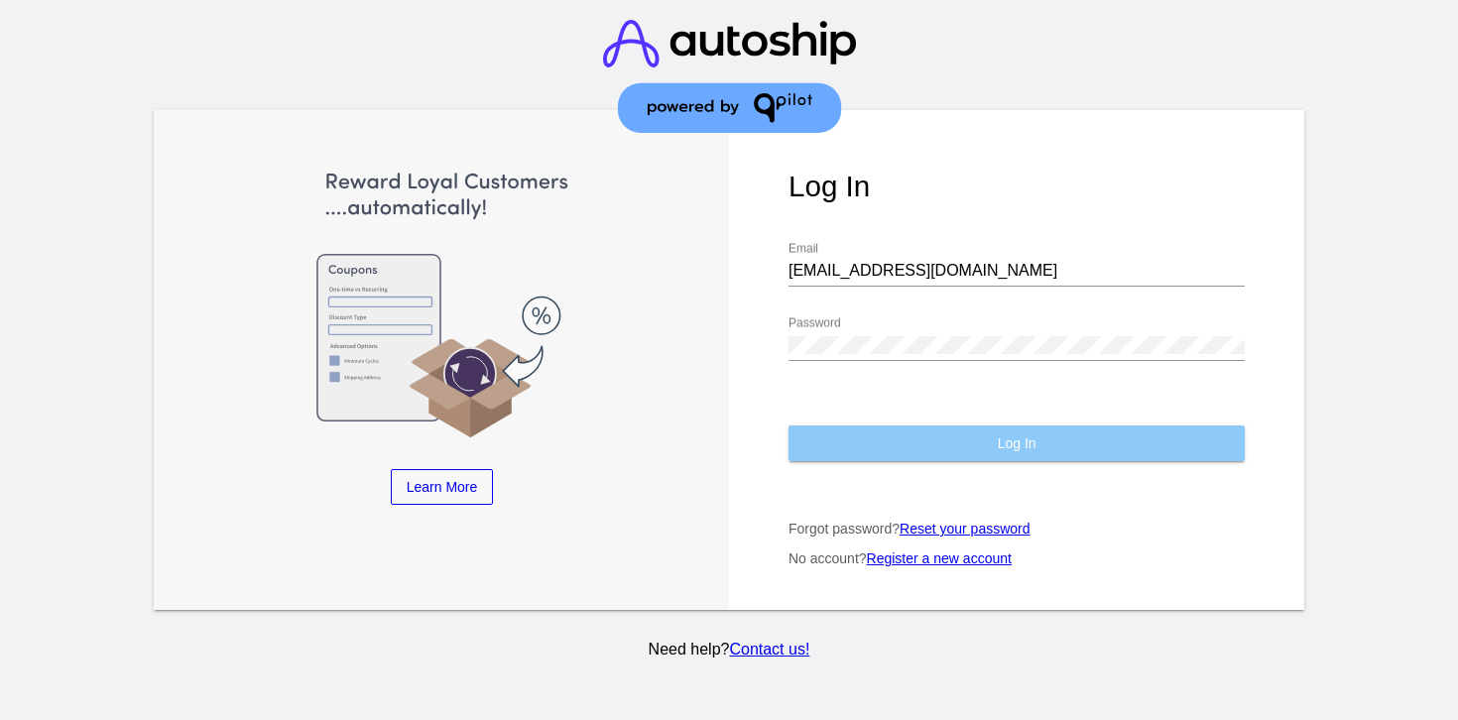
click at [842, 447] on button "Log In" at bounding box center [1016, 443] width 456 height 36
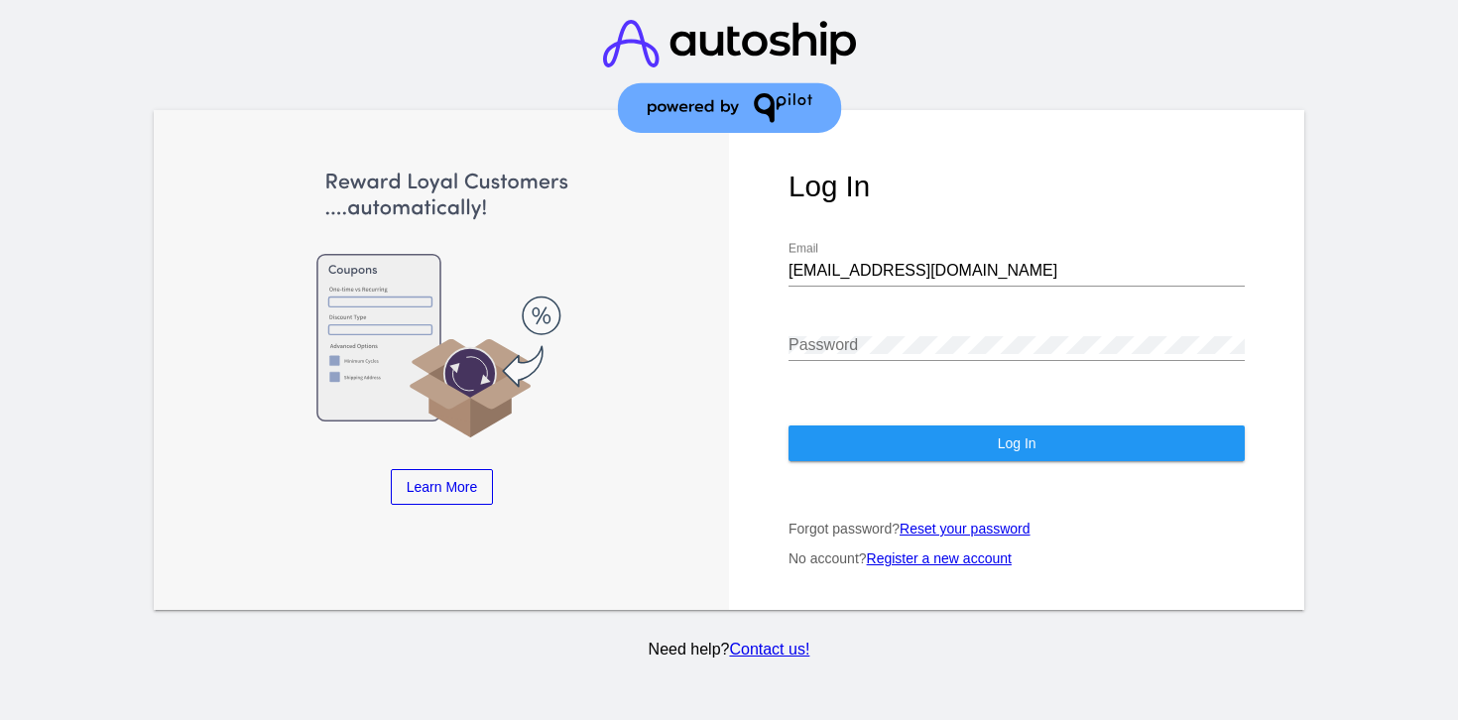
click at [836, 435] on button "Log In" at bounding box center [1016, 443] width 456 height 36
type input "[EMAIL_ADDRESS][DOMAIN_NAME]"
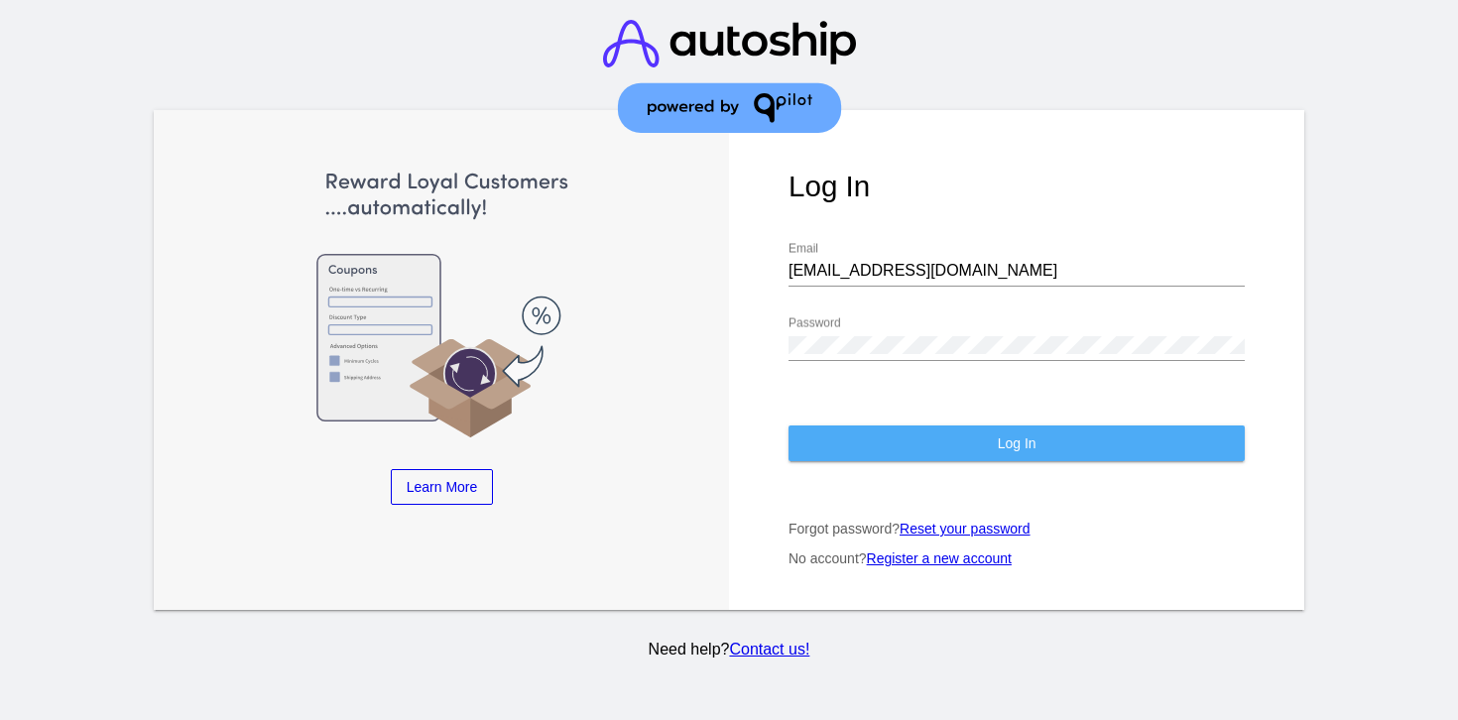
click at [910, 435] on button "Log In" at bounding box center [1016, 443] width 456 height 36
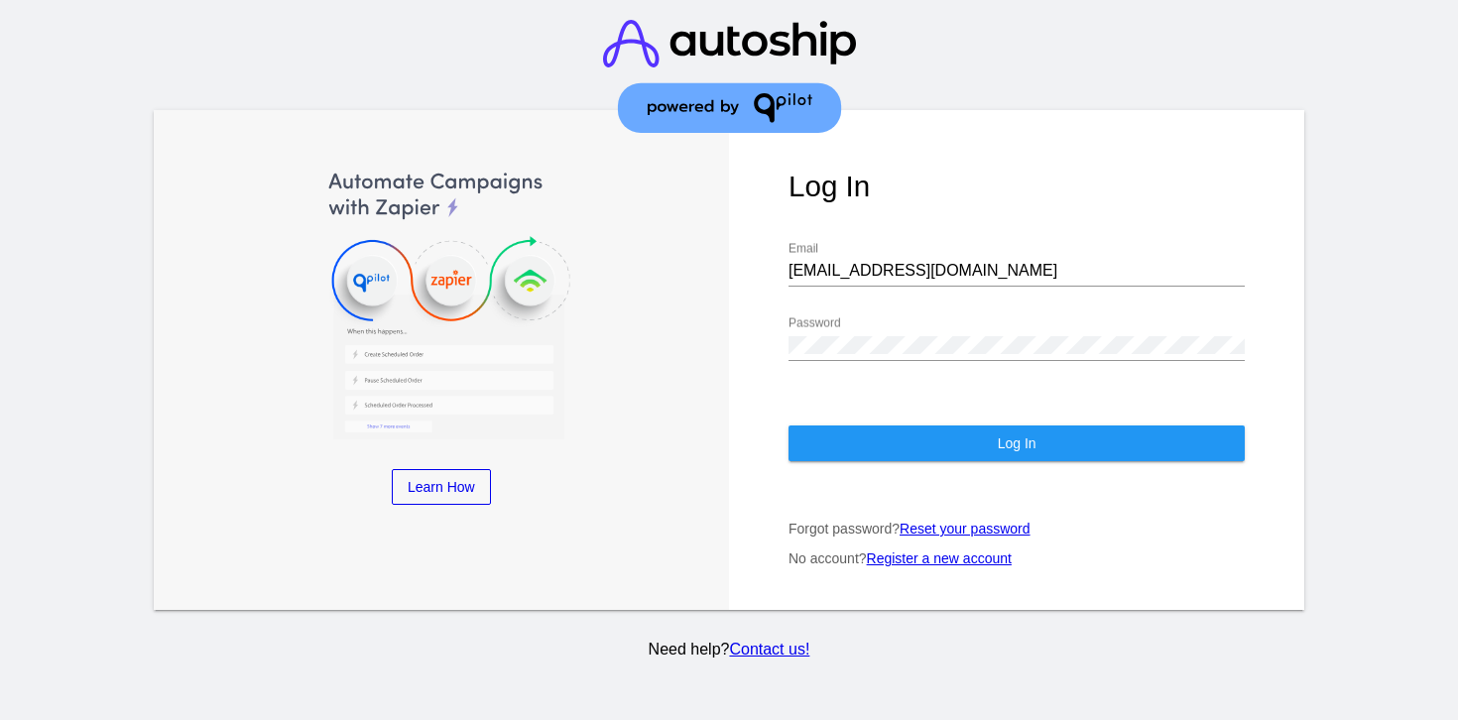
click at [847, 433] on button "Log In" at bounding box center [1016, 443] width 456 height 36
